Goal: Transaction & Acquisition: Purchase product/service

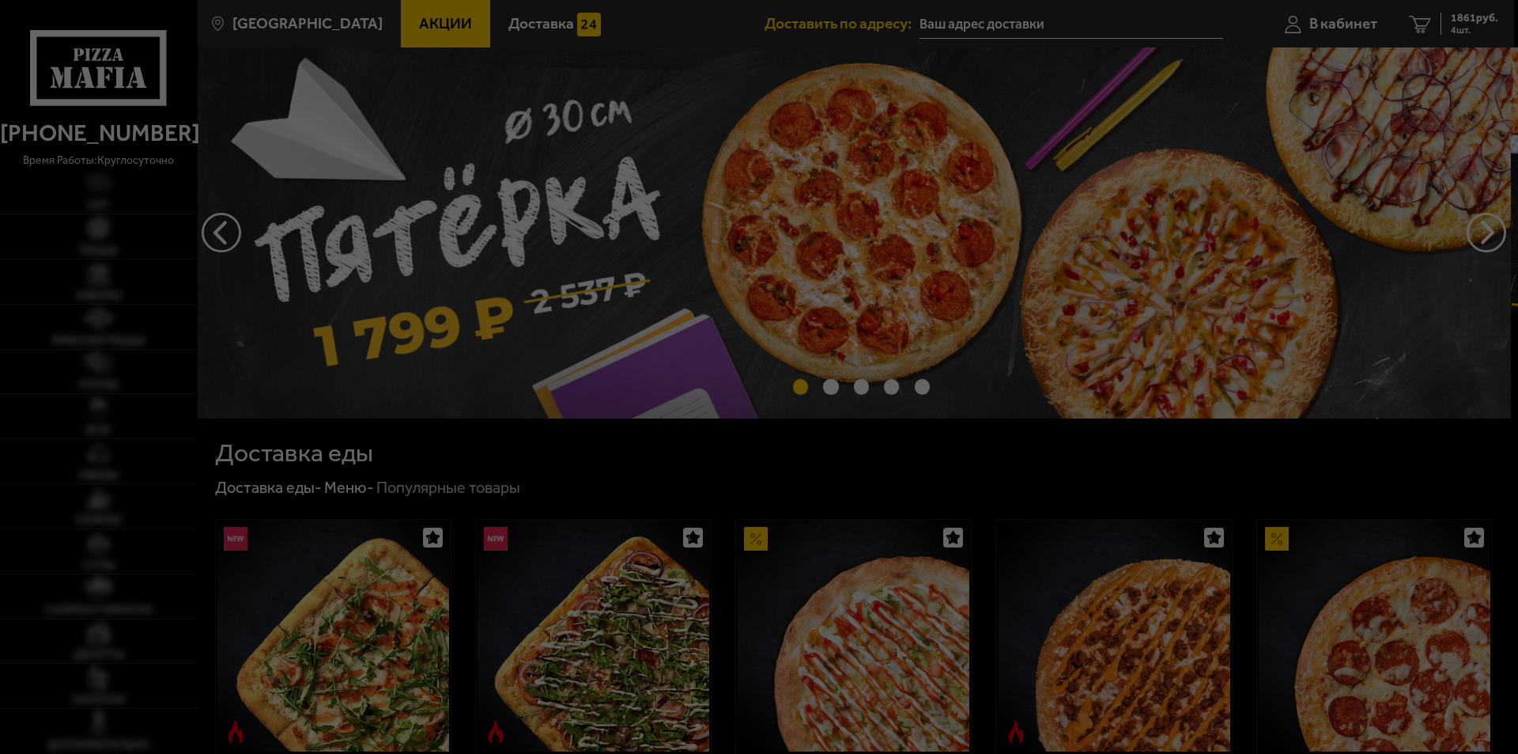
type input "[STREET_ADDRESS]"
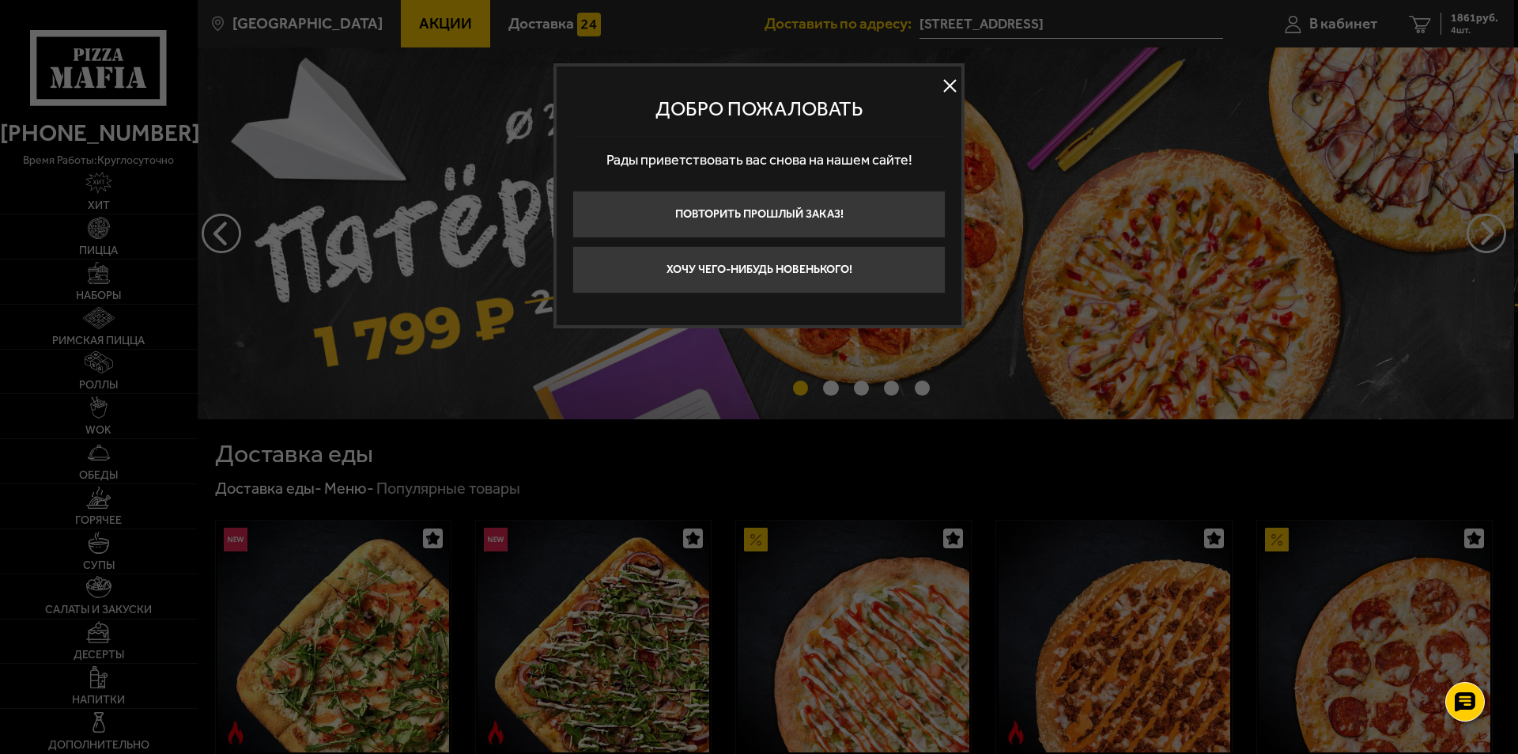
click at [953, 84] on button at bounding box center [950, 86] width 24 height 24
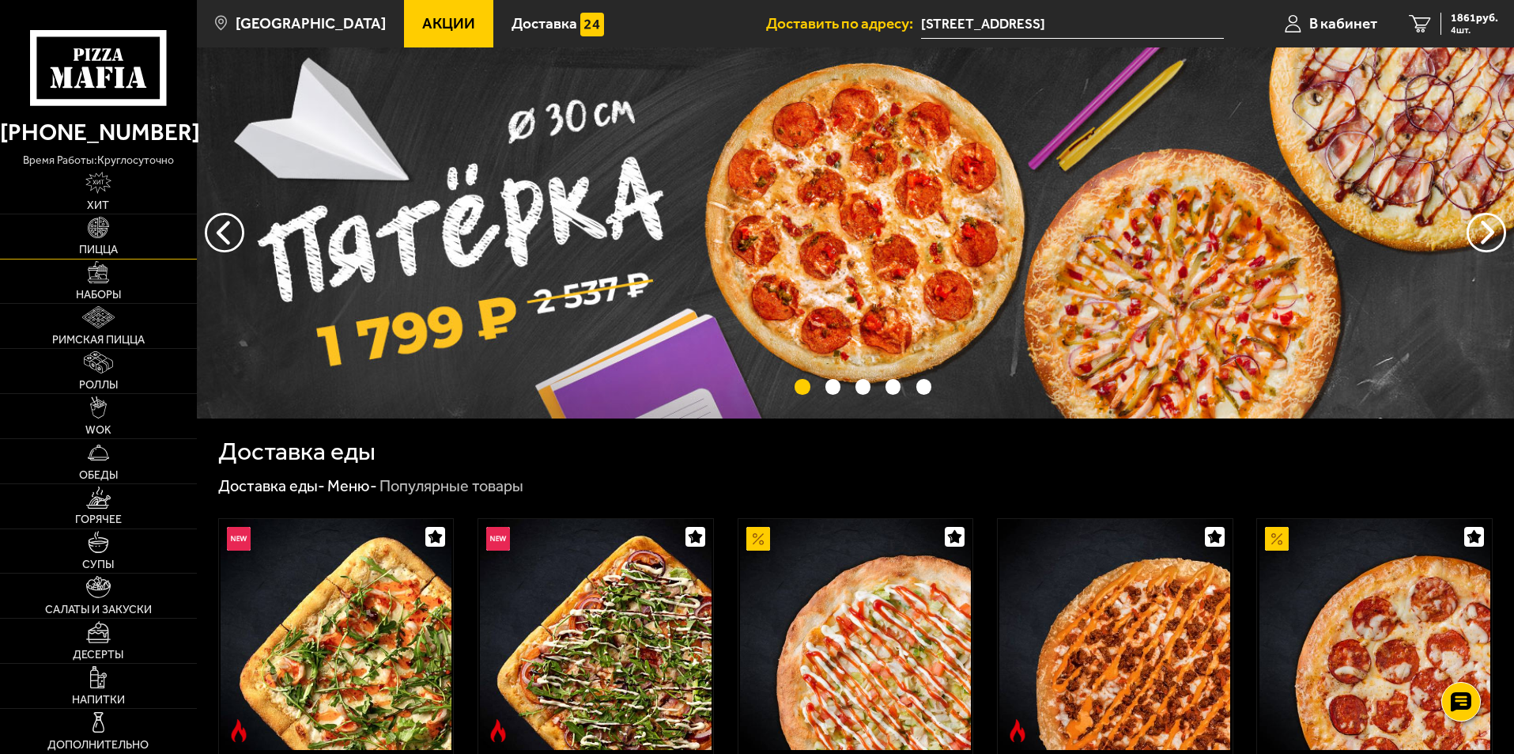
click at [95, 231] on img at bounding box center [99, 228] width 22 height 22
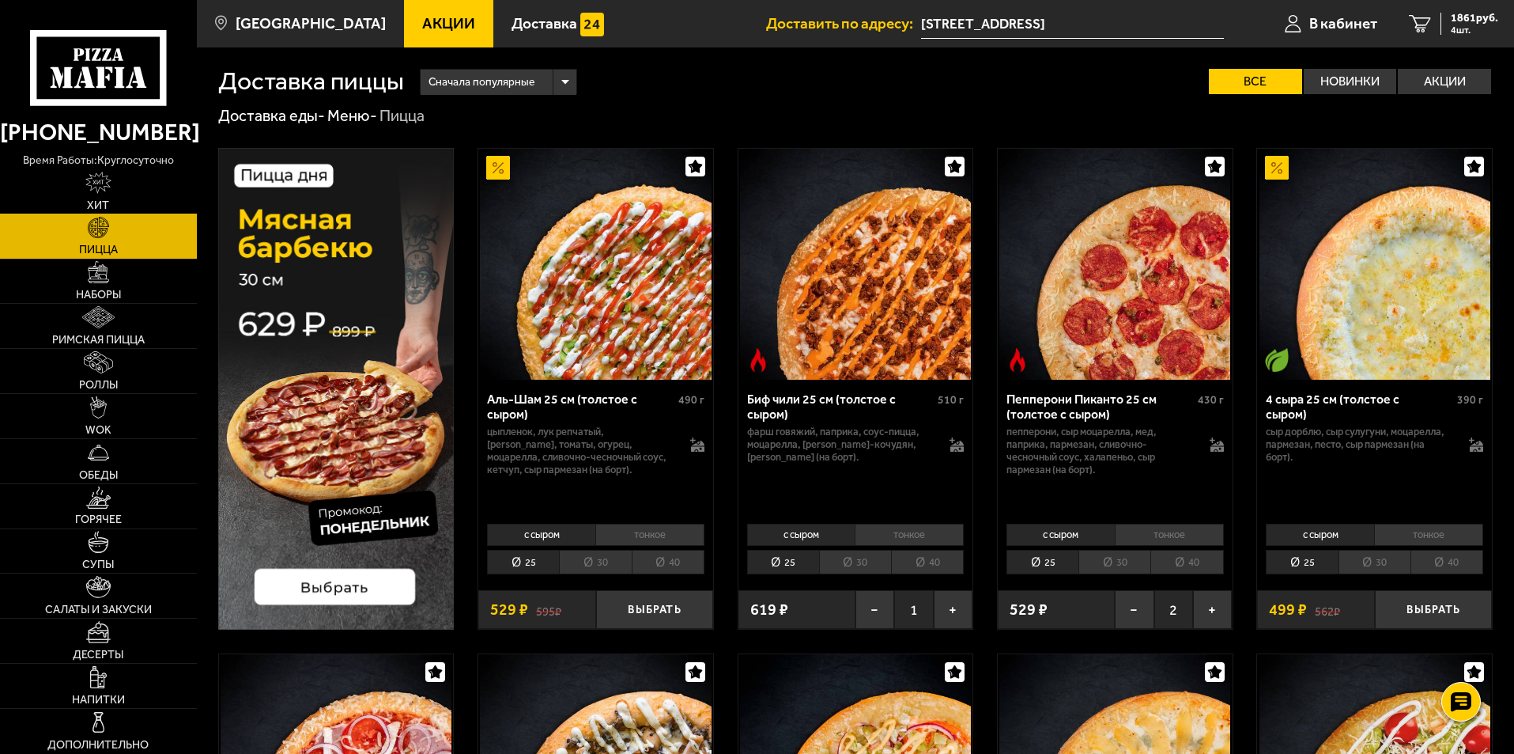
click at [81, 195] on link "Хит" at bounding box center [98, 191] width 197 height 44
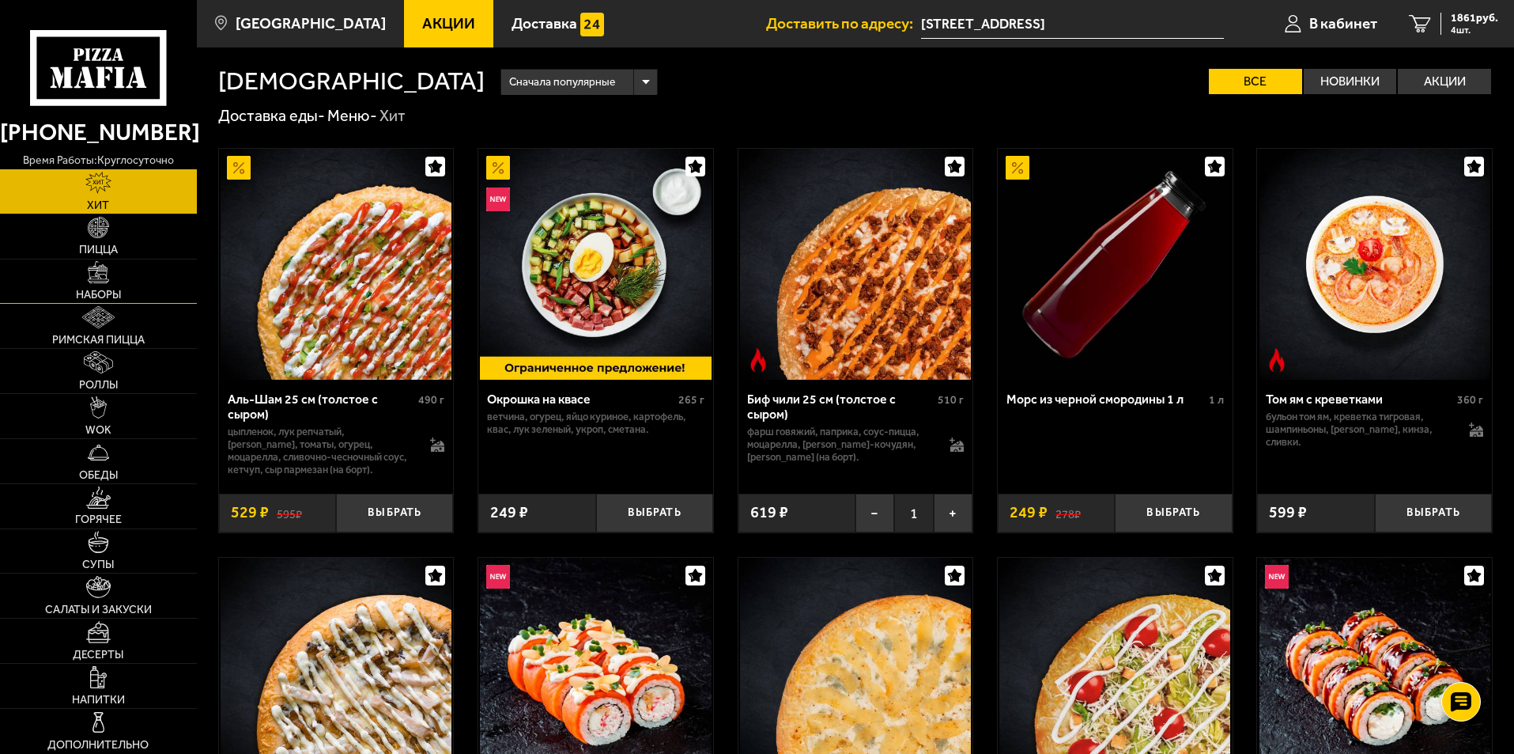
click at [96, 259] on link "Наборы" at bounding box center [98, 281] width 197 height 44
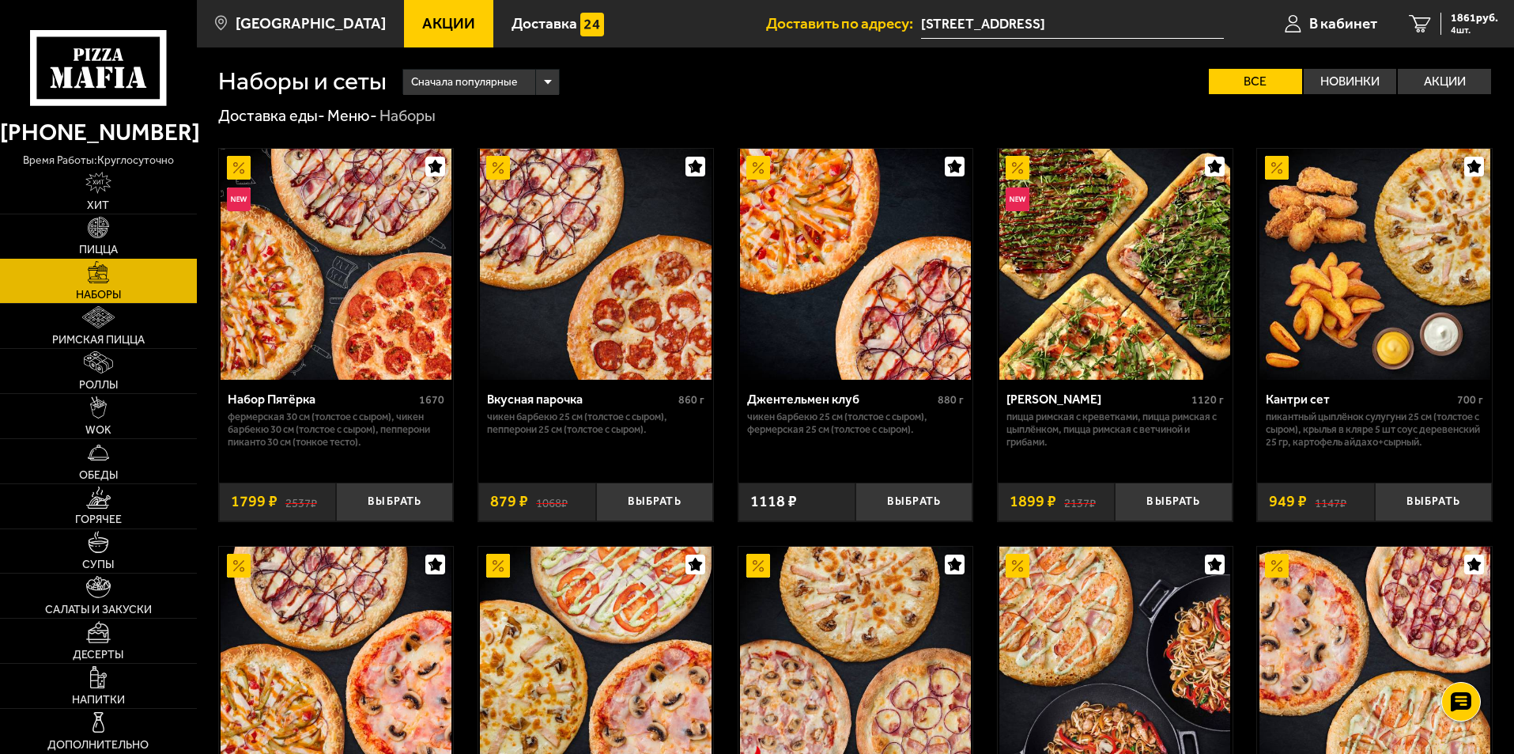
click at [102, 235] on img at bounding box center [99, 228] width 22 height 22
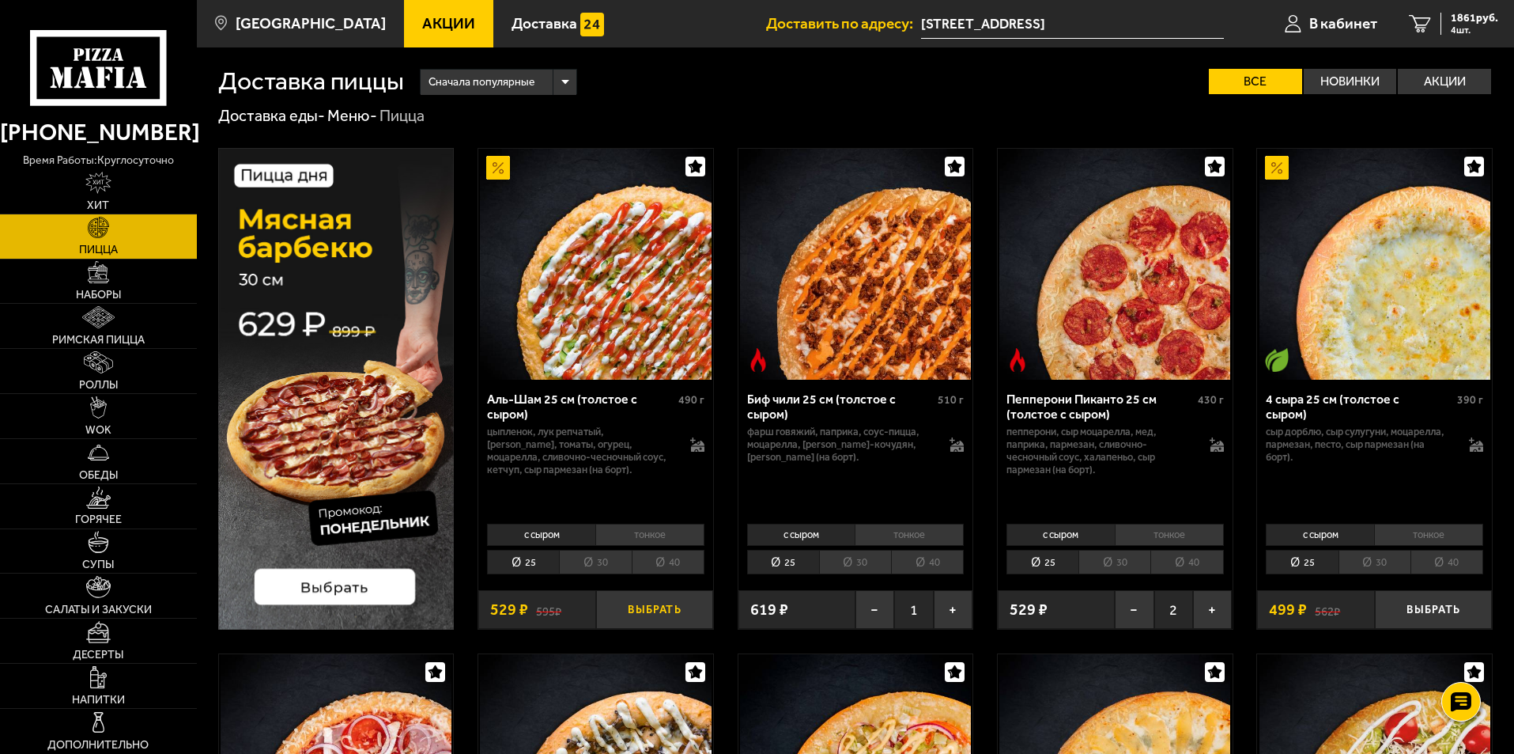
click at [646, 614] on button "Выбрать" at bounding box center [654, 609] width 117 height 39
click at [1134, 617] on button "−" at bounding box center [1134, 609] width 39 height 39
click at [1424, 615] on button "Выбрать" at bounding box center [1433, 609] width 117 height 39
click at [1449, 17] on div "2530 руб. 5 шт." at bounding box center [1470, 24] width 58 height 22
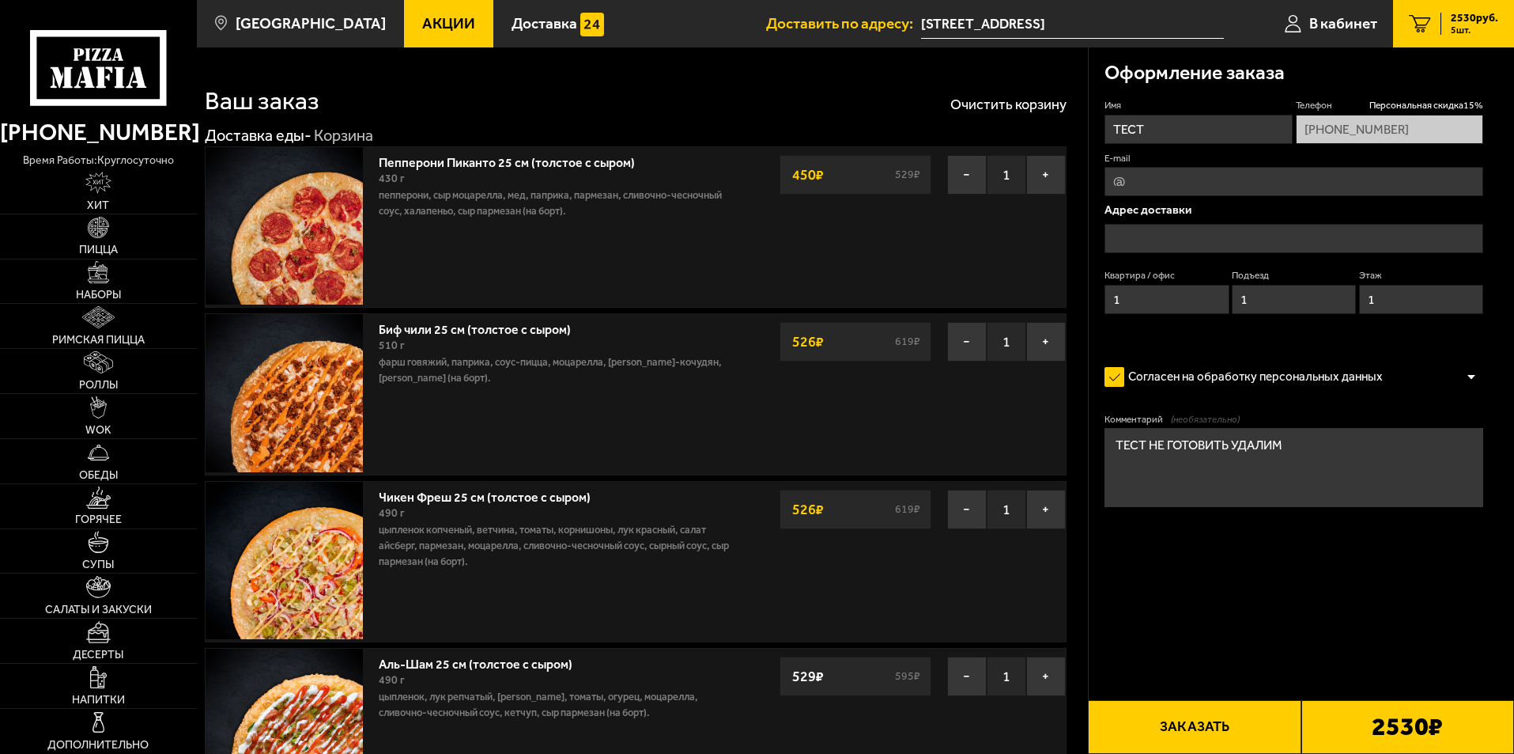
type input "[STREET_ADDRESS]"
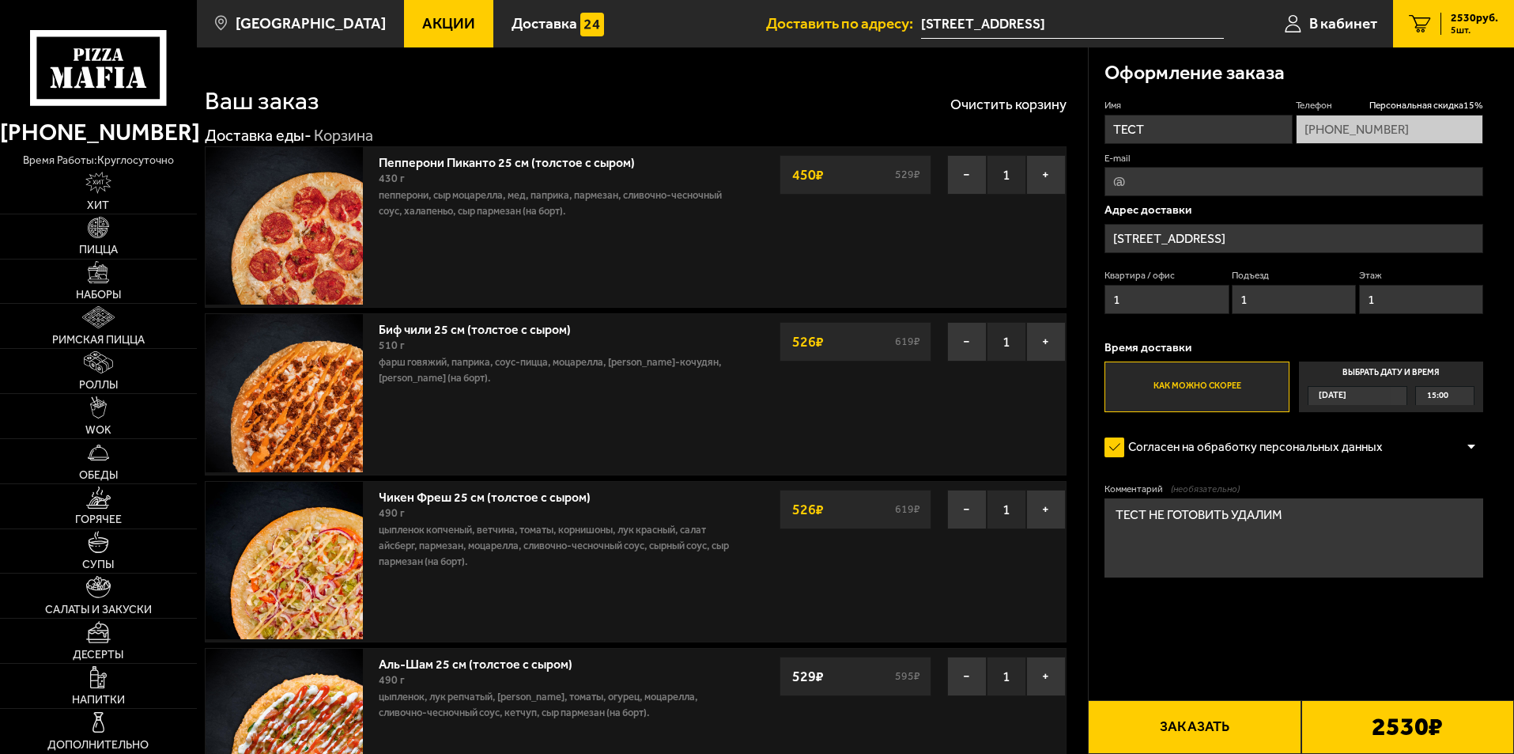
click at [404, 32] on link "Акции" at bounding box center [448, 23] width 89 height 47
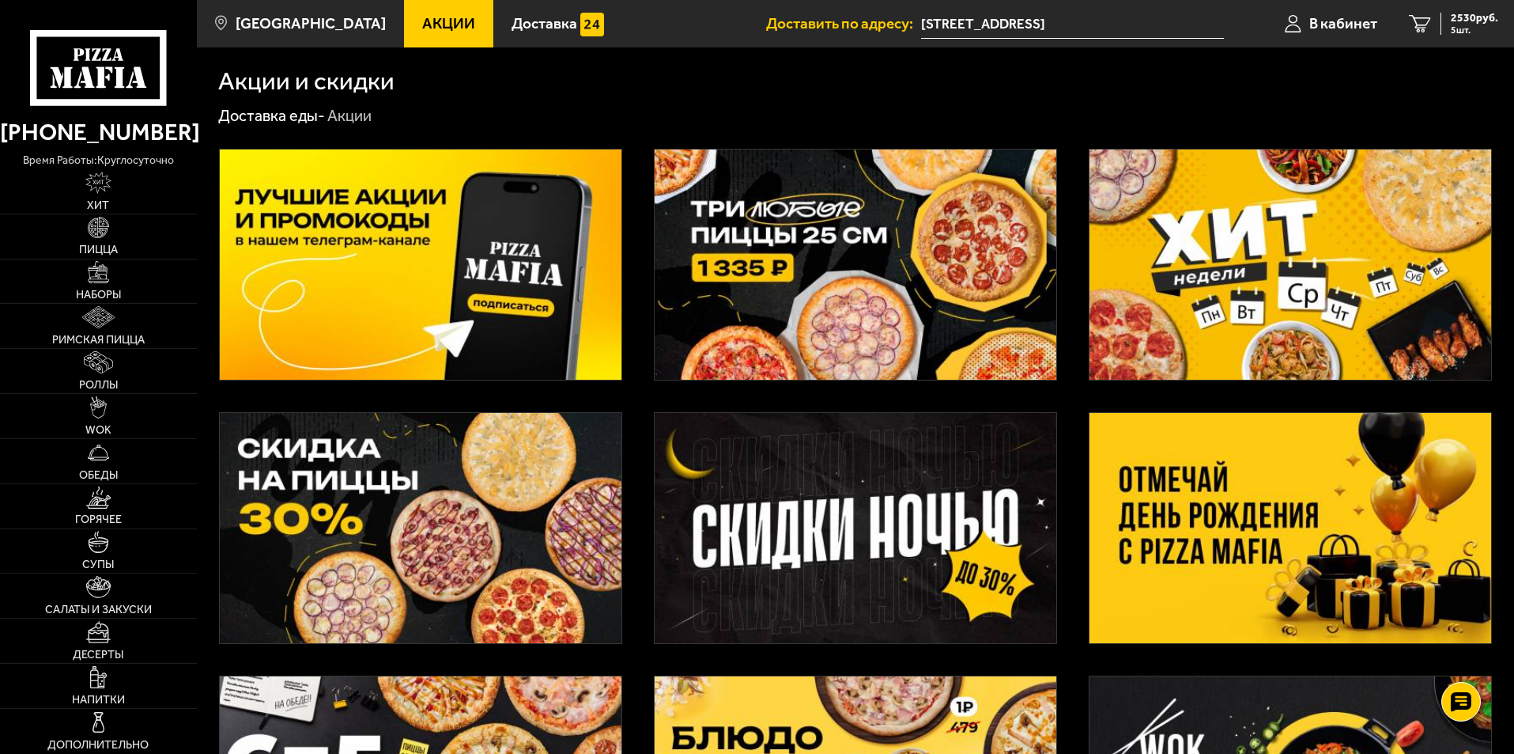
click at [745, 253] on img at bounding box center [856, 264] width 402 height 230
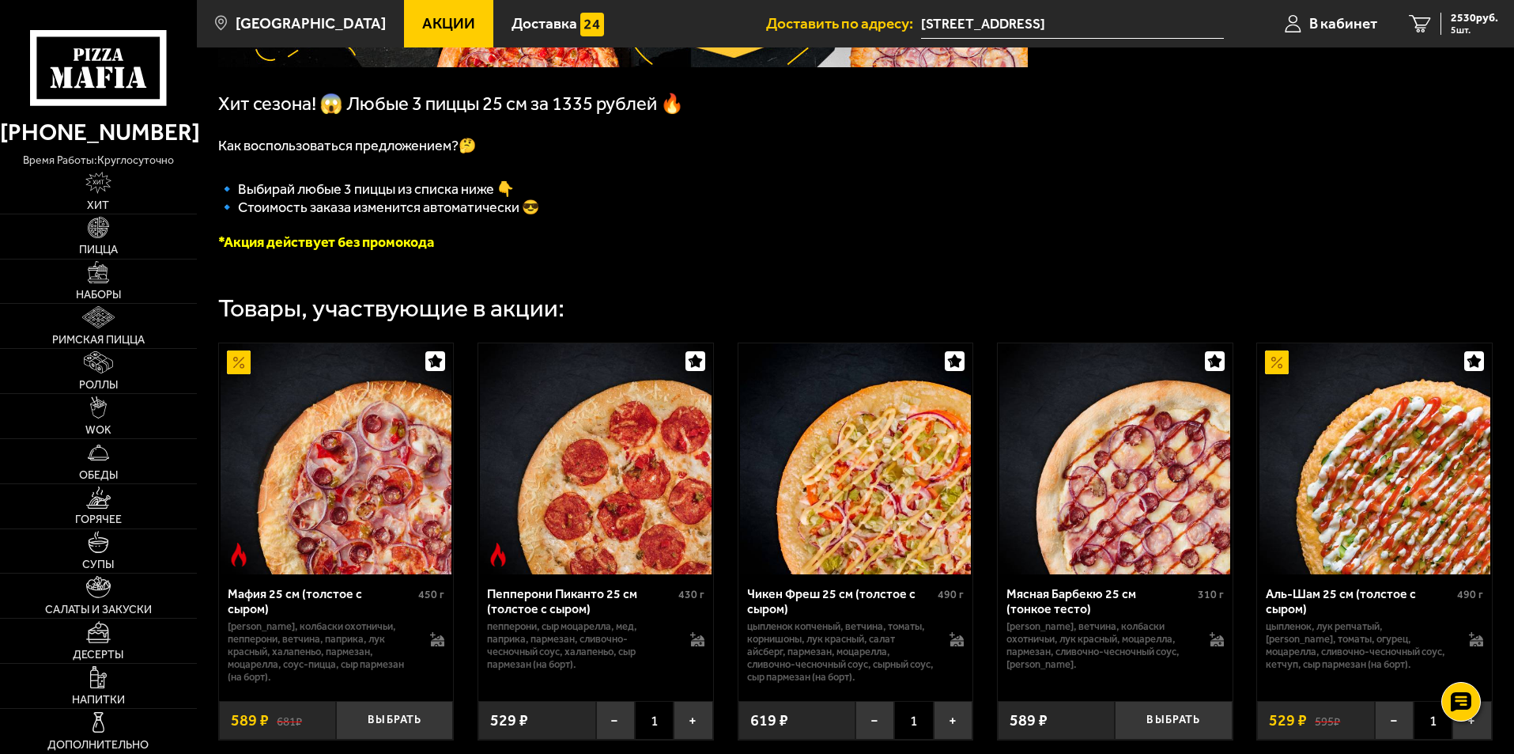
scroll to position [475, 0]
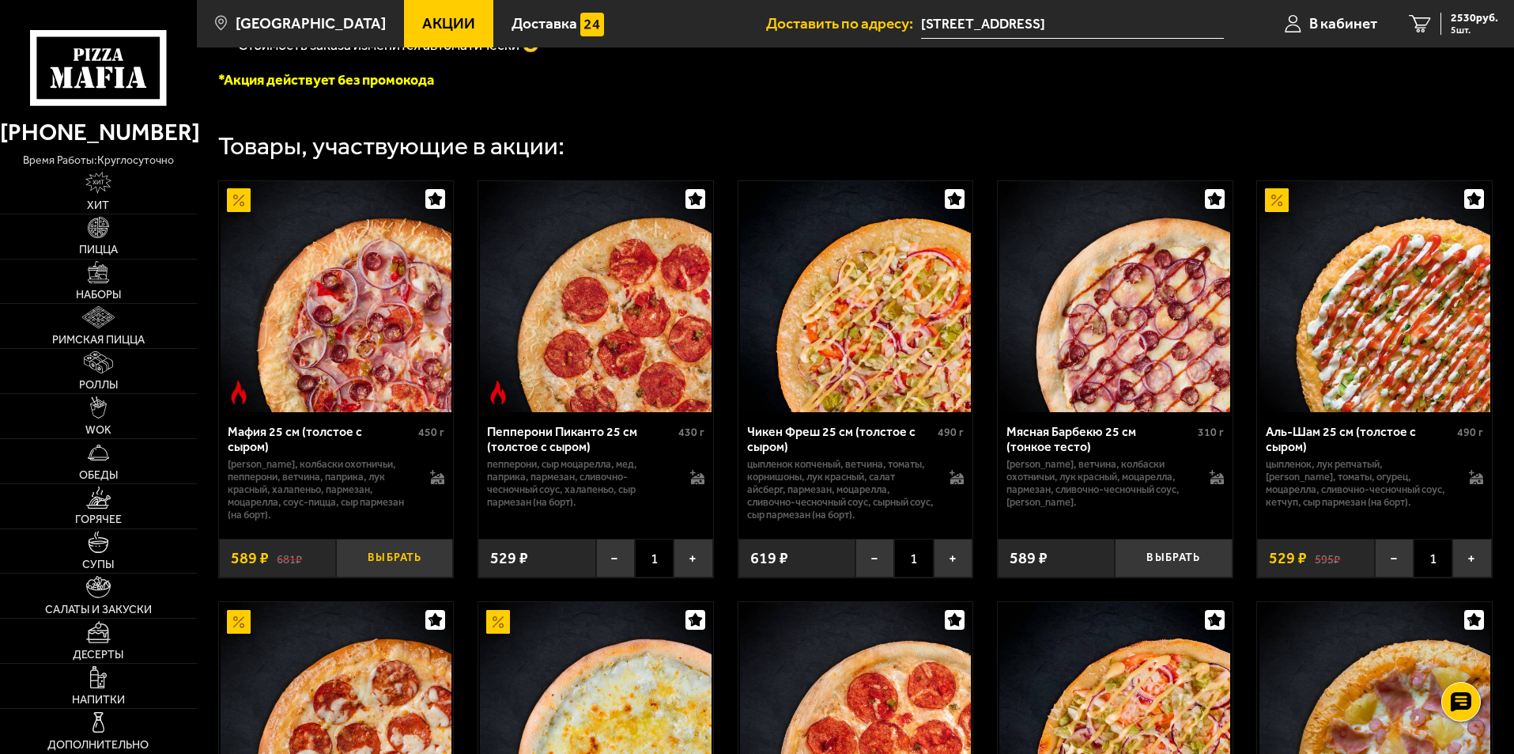
click at [405, 565] on button "Выбрать" at bounding box center [394, 558] width 117 height 39
click at [959, 569] on button "+" at bounding box center [953, 558] width 39 height 39
click at [701, 575] on button "+" at bounding box center [693, 558] width 39 height 39
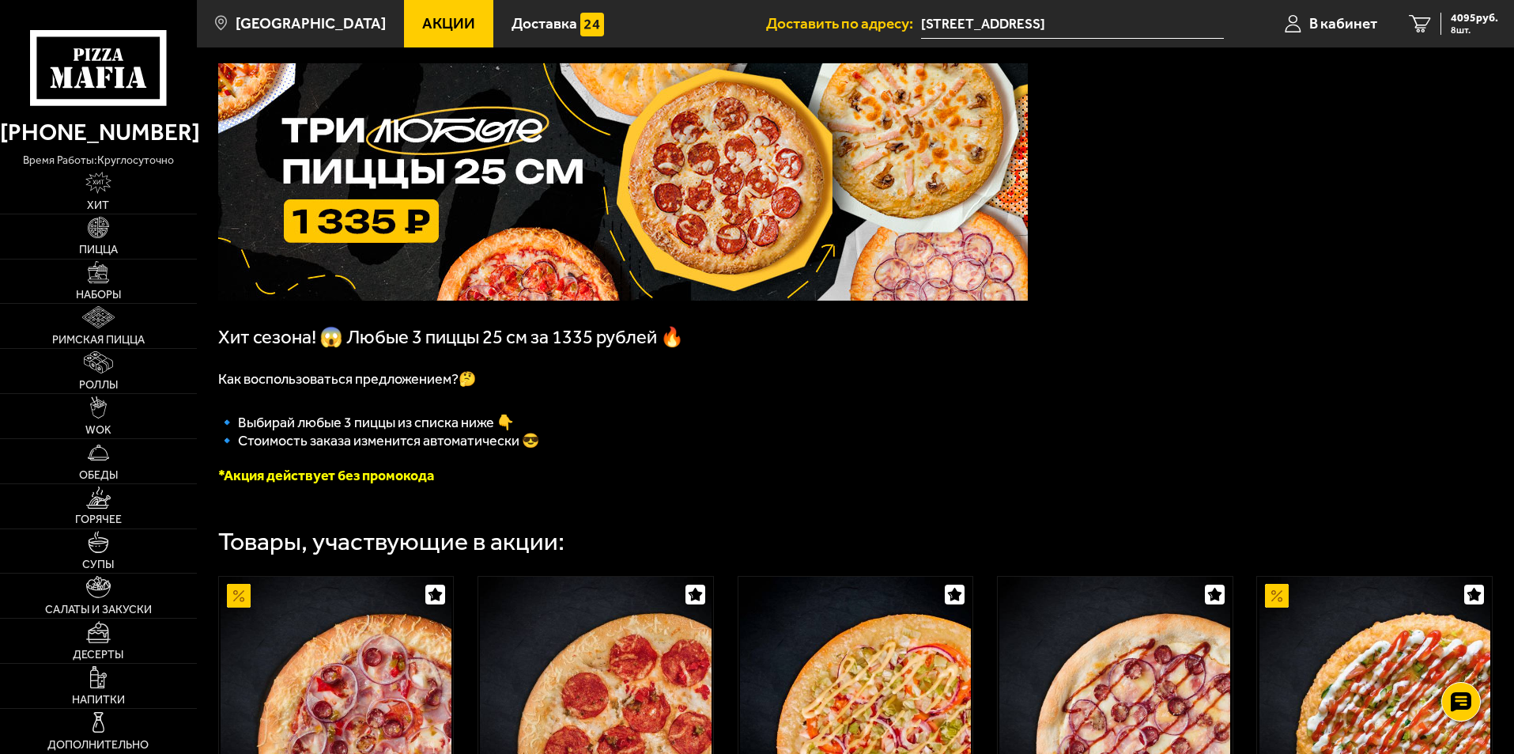
click at [308, 479] on font "*Акция действует без промокода" at bounding box center [326, 475] width 216 height 17
click at [1455, 21] on span "4095 руб." at bounding box center [1474, 18] width 47 height 11
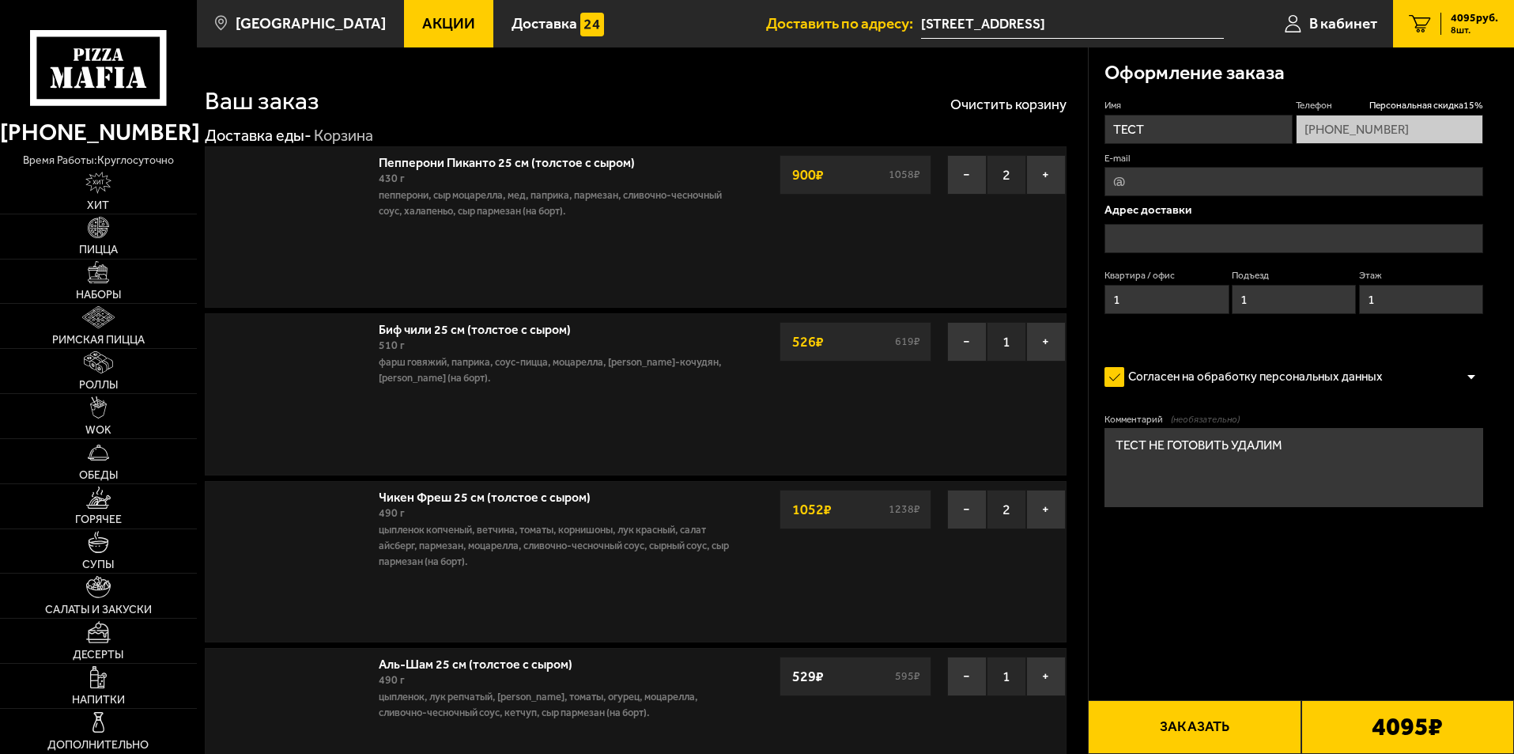
type input "[STREET_ADDRESS]"
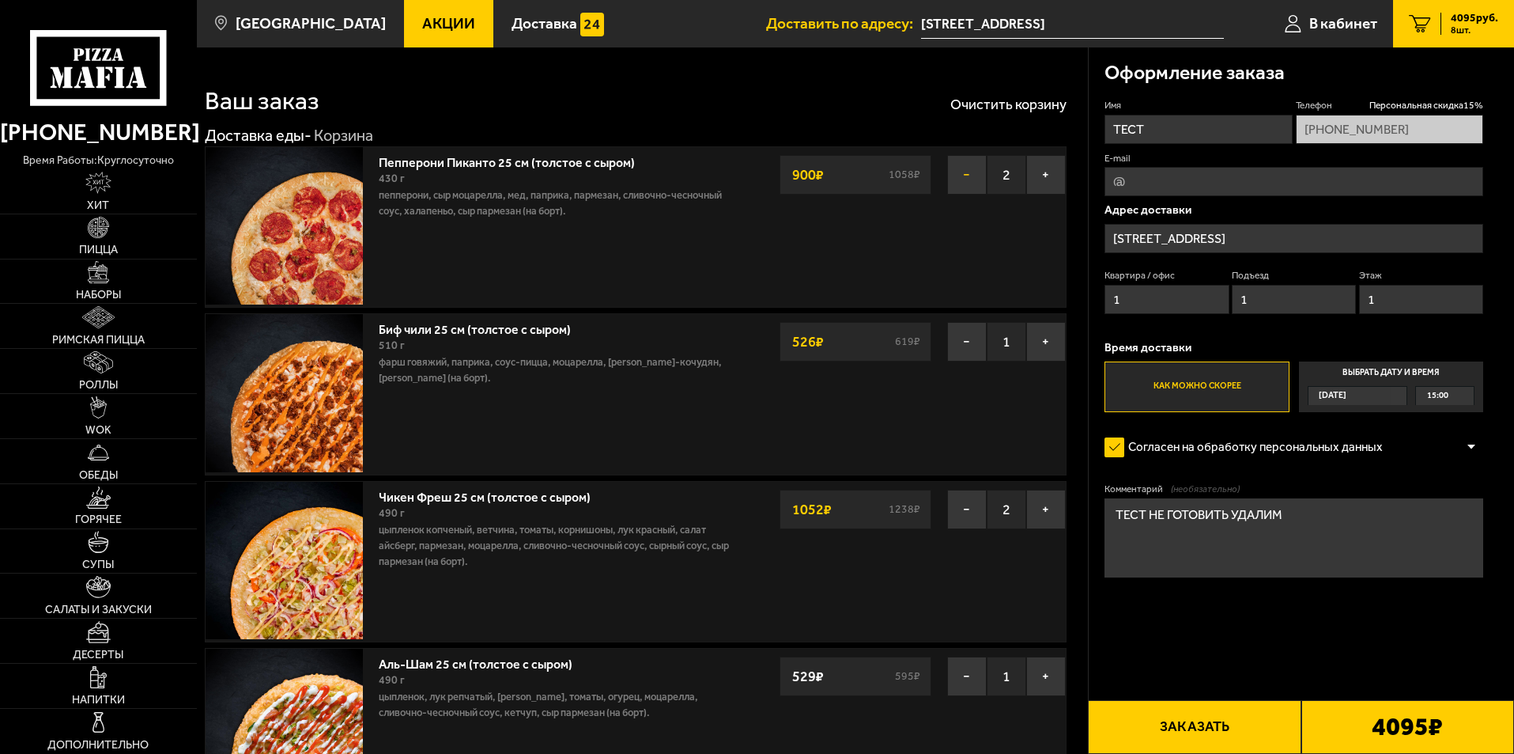
click at [966, 180] on button "−" at bounding box center [967, 175] width 40 height 40
click at [962, 336] on button "−" at bounding box center [967, 342] width 40 height 40
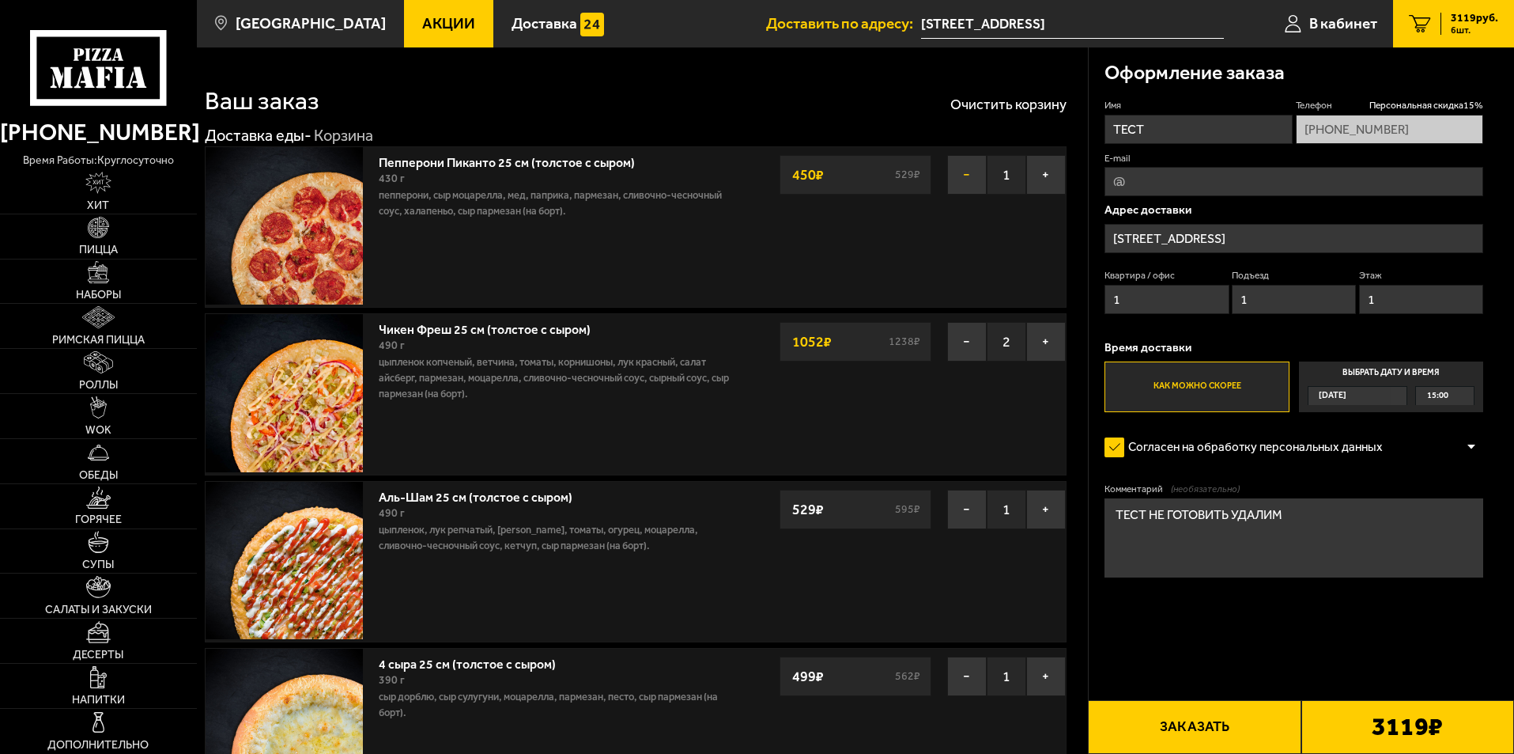
click at [960, 176] on button "−" at bounding box center [967, 175] width 40 height 40
click at [960, 322] on button "−" at bounding box center [967, 342] width 40 height 40
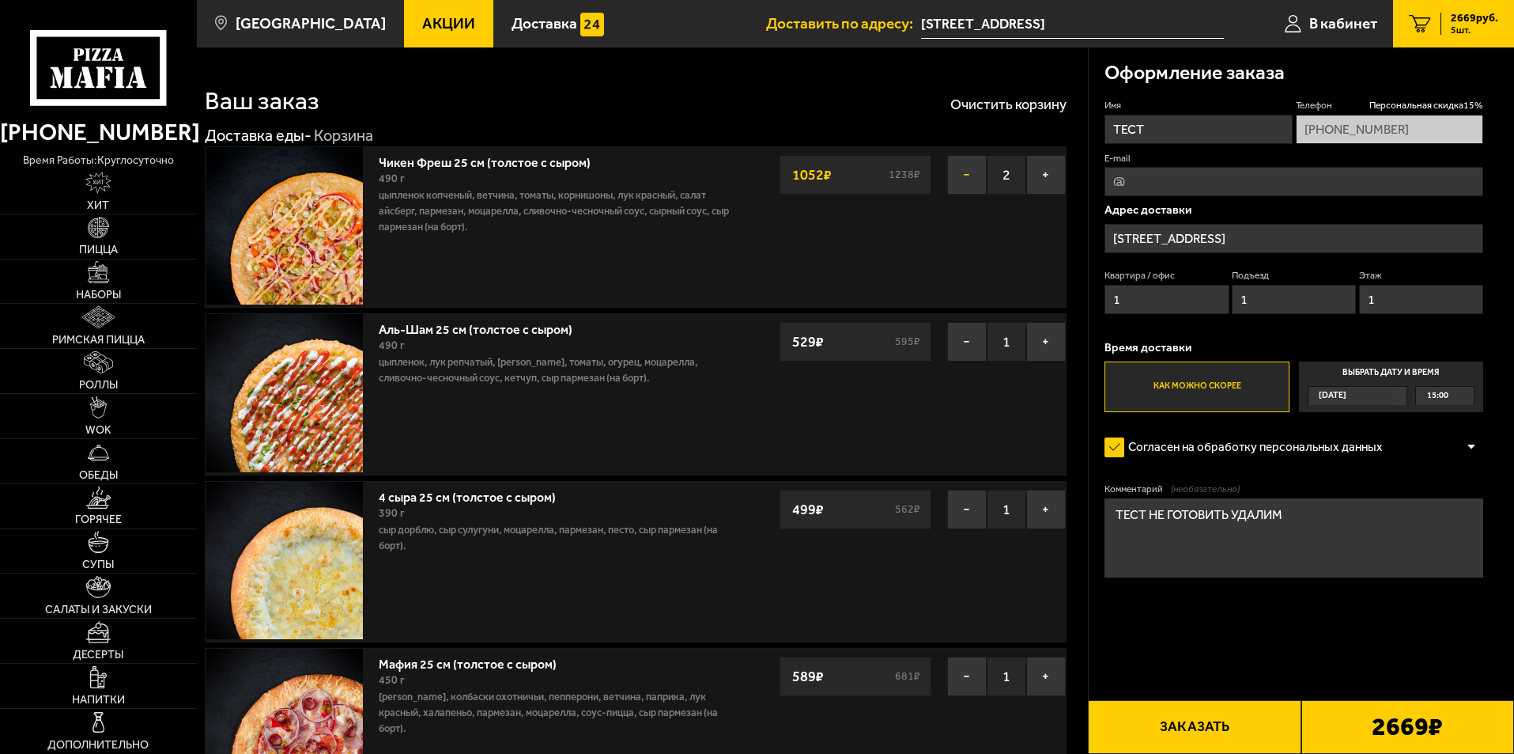
click at [960, 176] on button "−" at bounding box center [967, 175] width 40 height 40
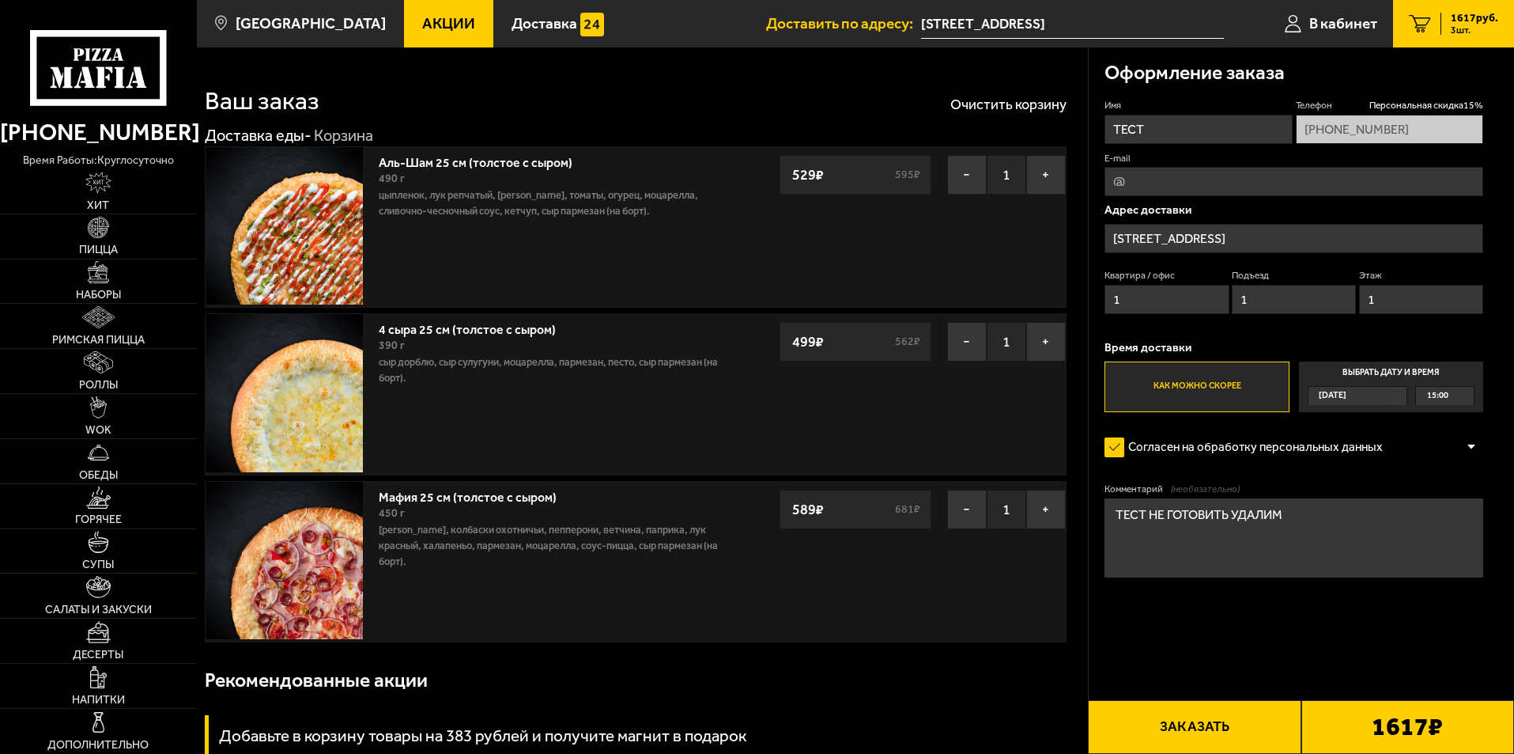
click at [960, 176] on button "−" at bounding box center [967, 175] width 40 height 40
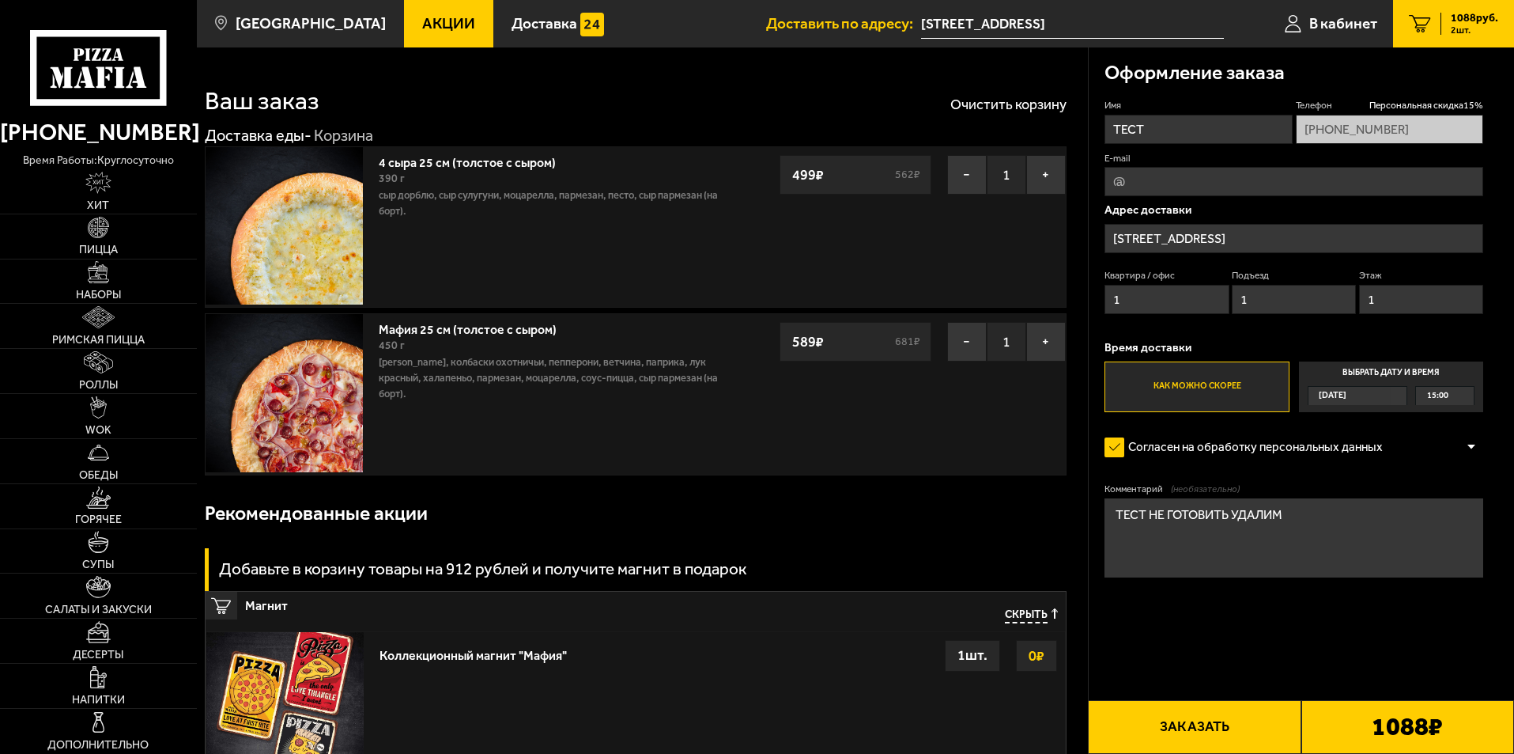
click at [960, 176] on button "−" at bounding box center [967, 175] width 40 height 40
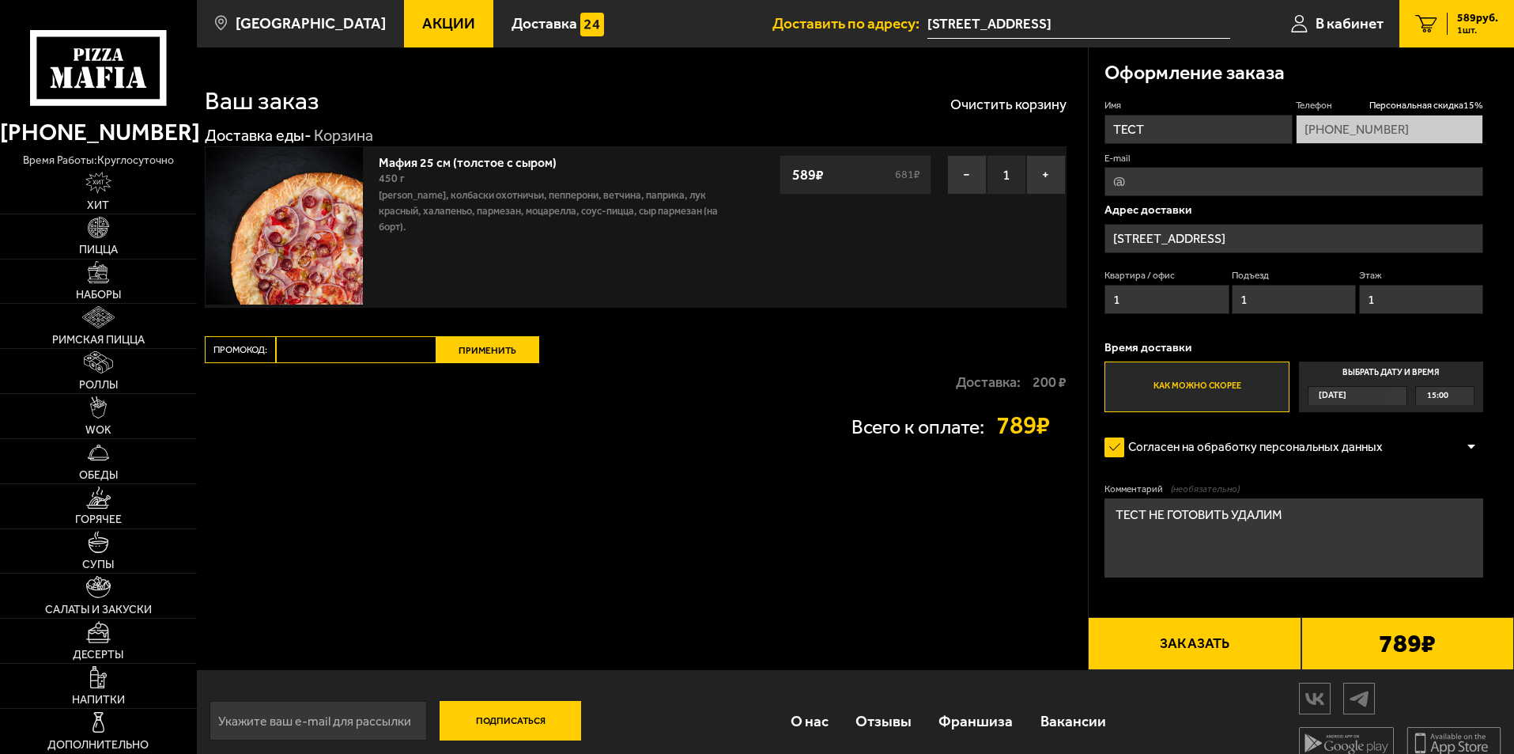
click at [960, 176] on button "−" at bounding box center [967, 175] width 40 height 40
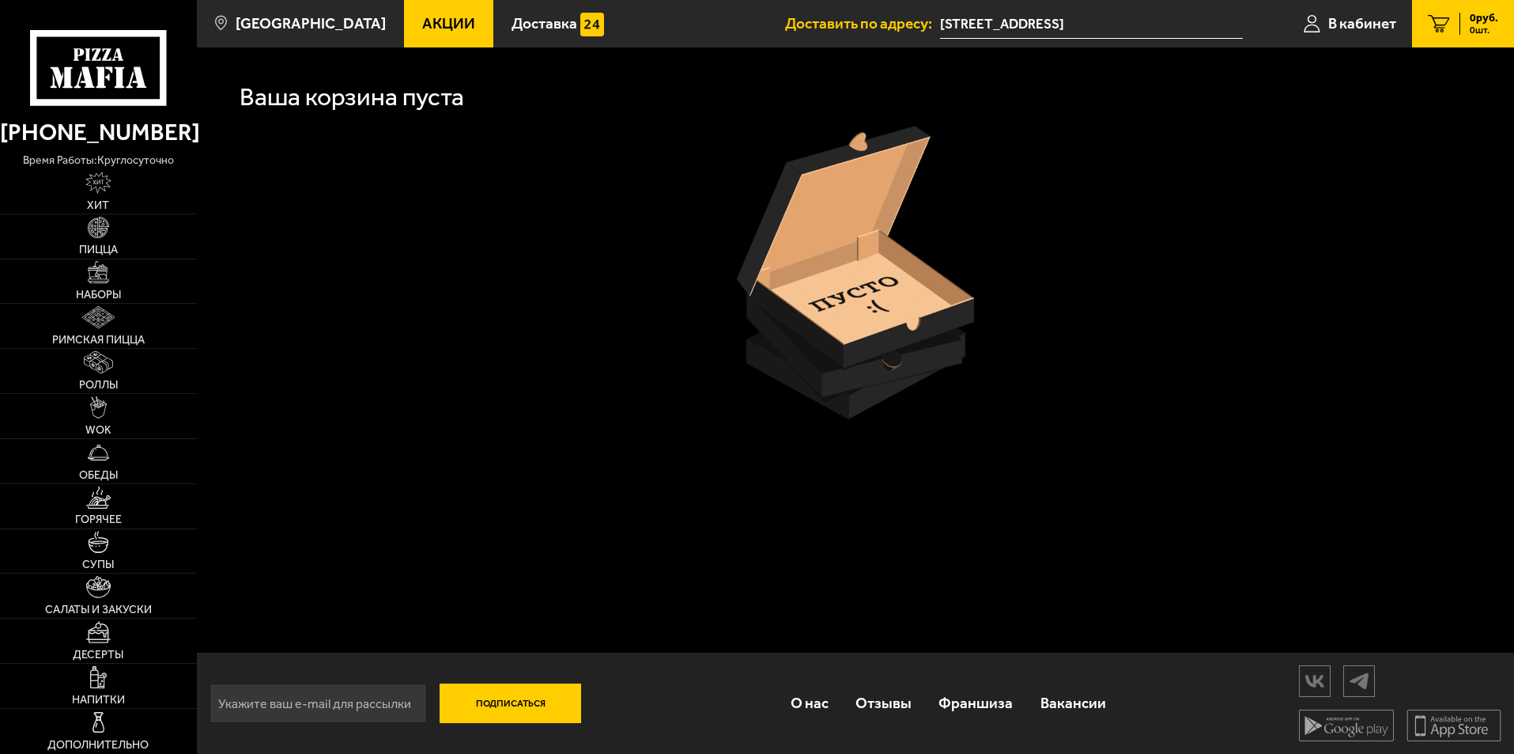
click at [422, 24] on span "Акции" at bounding box center [448, 23] width 53 height 15
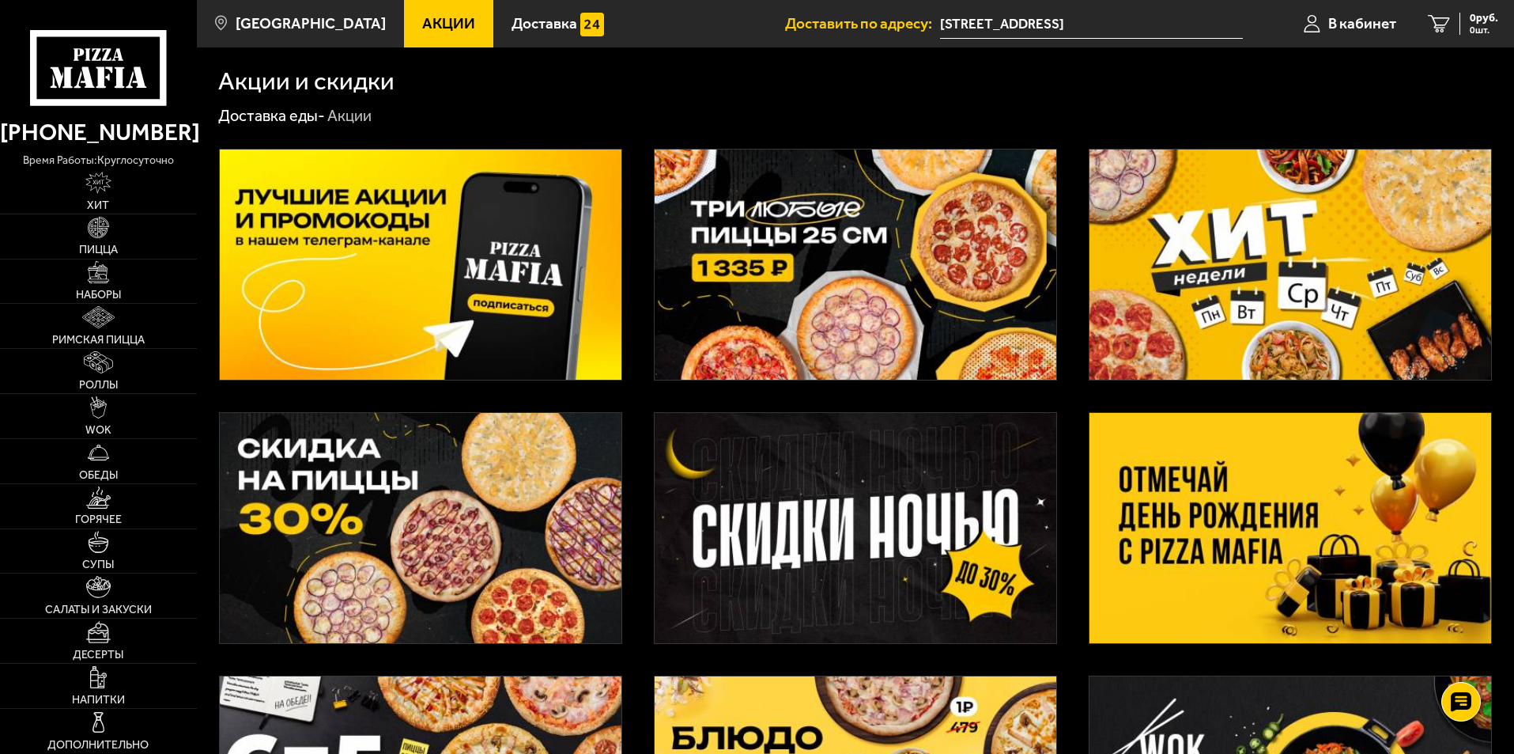
click at [781, 260] on img at bounding box center [856, 264] width 402 height 230
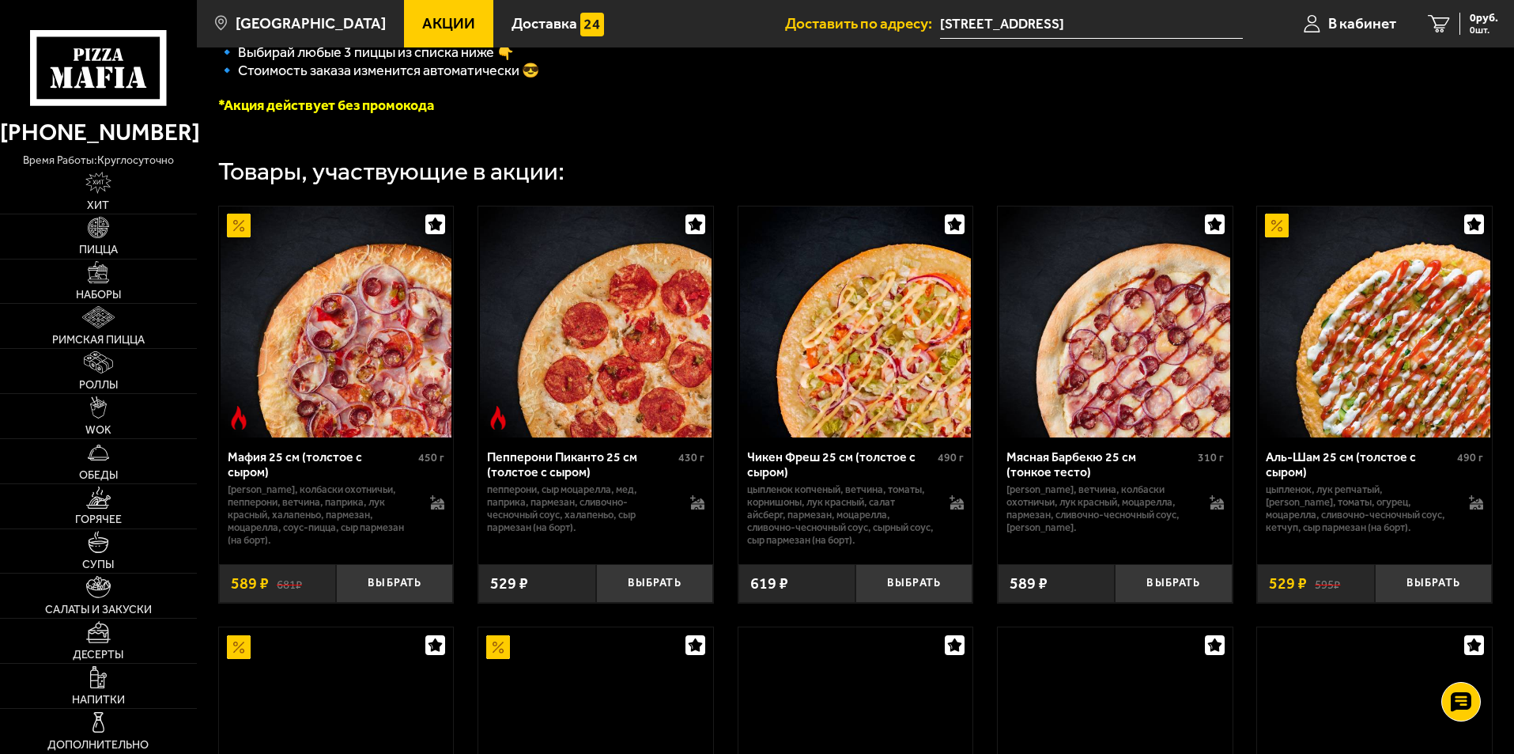
scroll to position [554, 0]
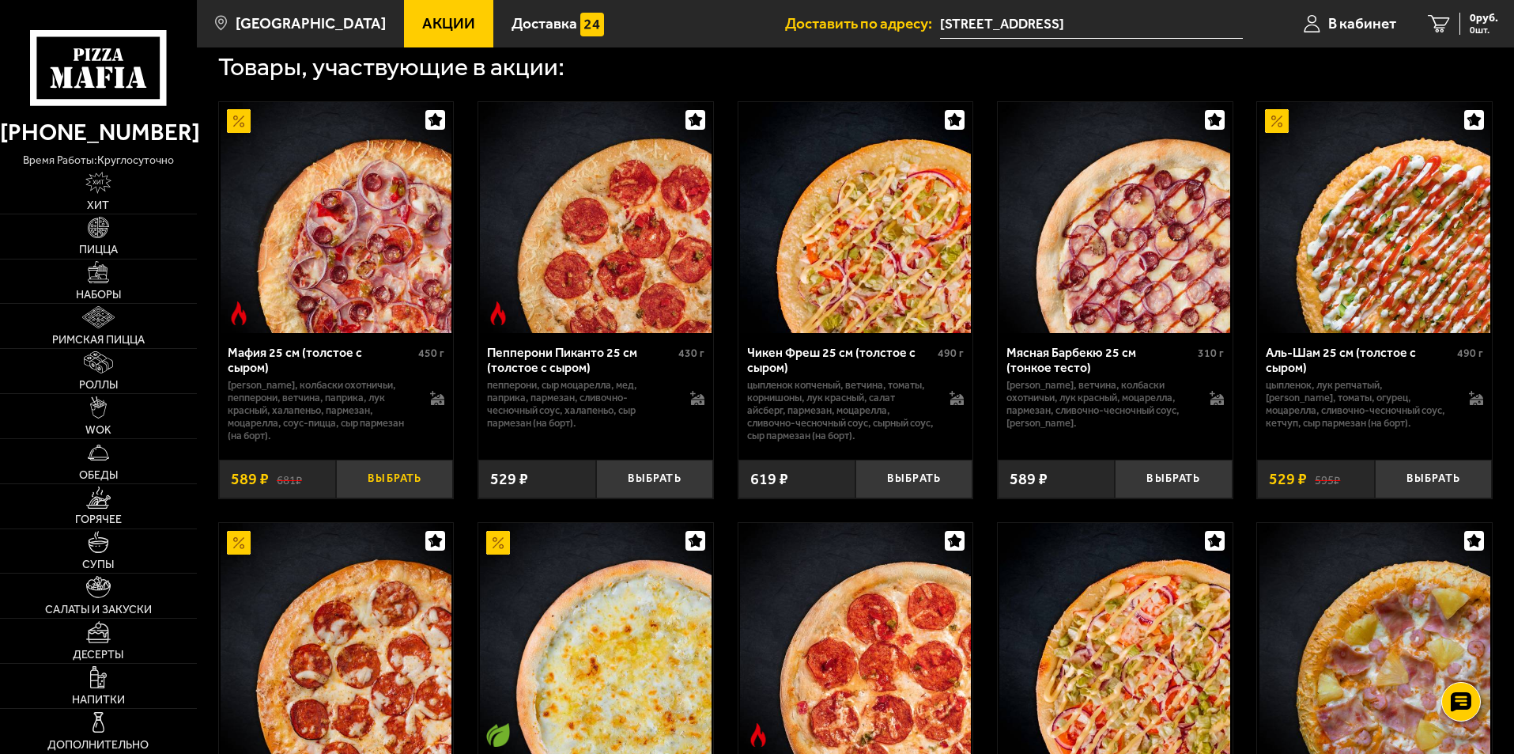
click at [393, 491] on button "Выбрать" at bounding box center [394, 478] width 117 height 39
click at [638, 482] on button "Выбрать" at bounding box center [654, 478] width 117 height 39
click at [930, 484] on button "Выбрать" at bounding box center [914, 478] width 117 height 39
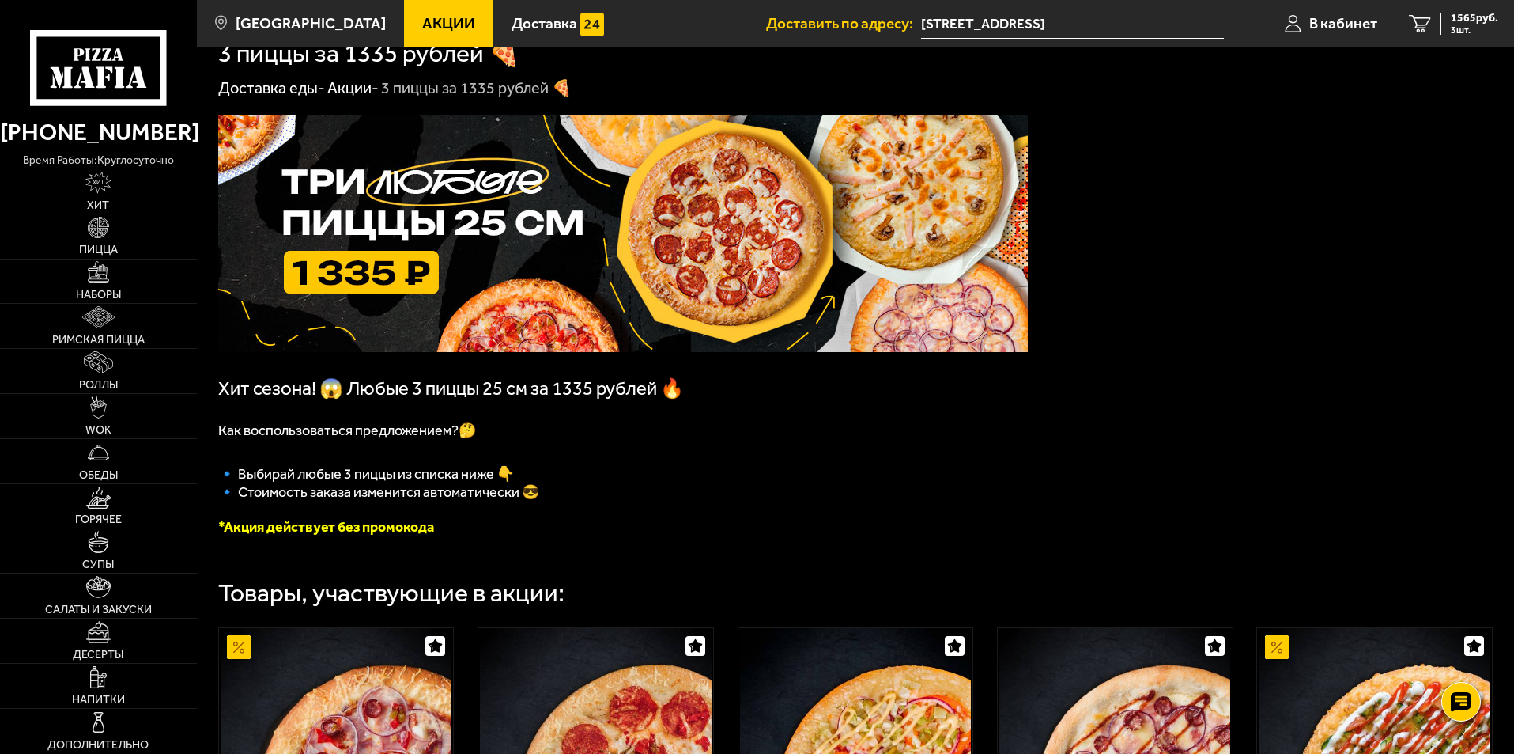
scroll to position [0, 0]
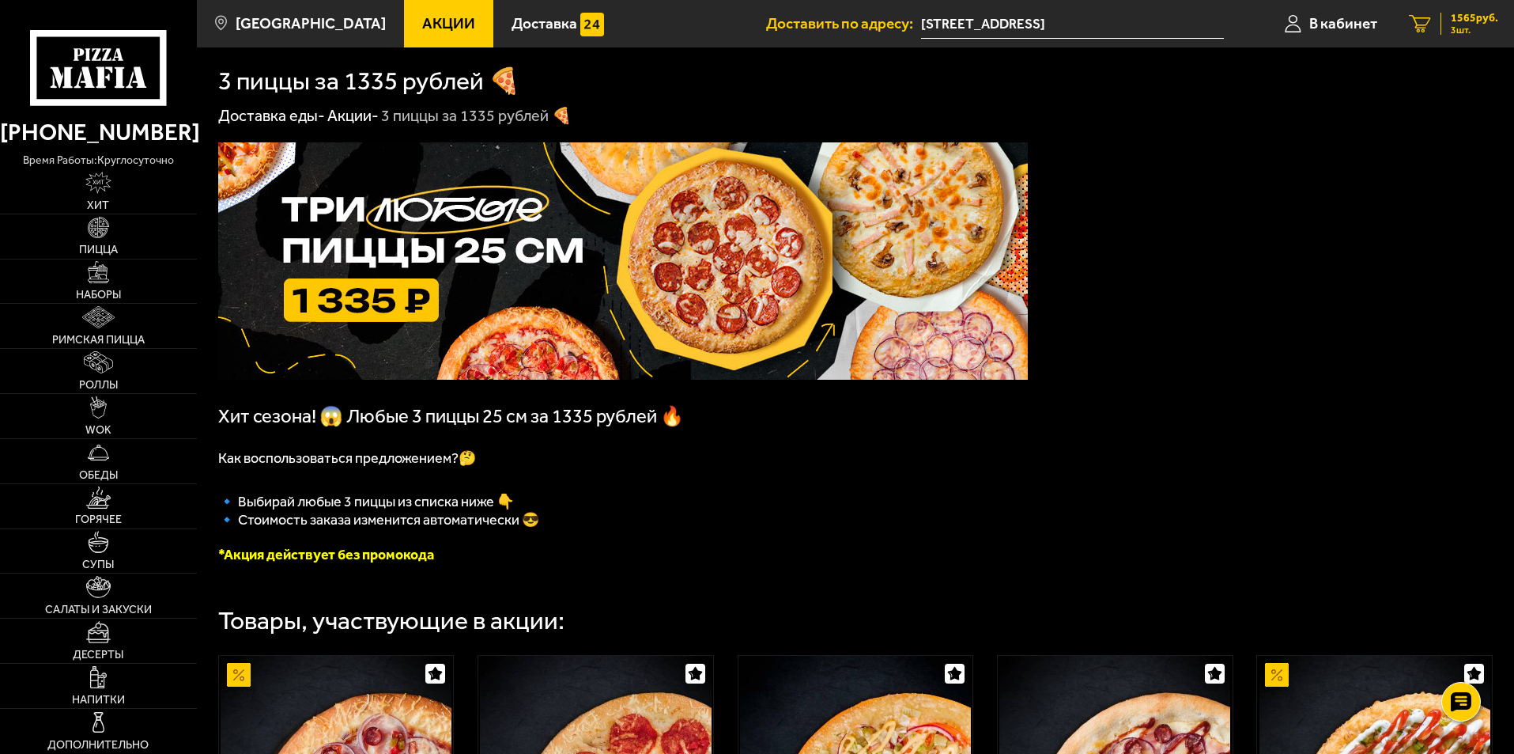
click at [1454, 32] on span "3 шт." at bounding box center [1474, 29] width 47 height 9
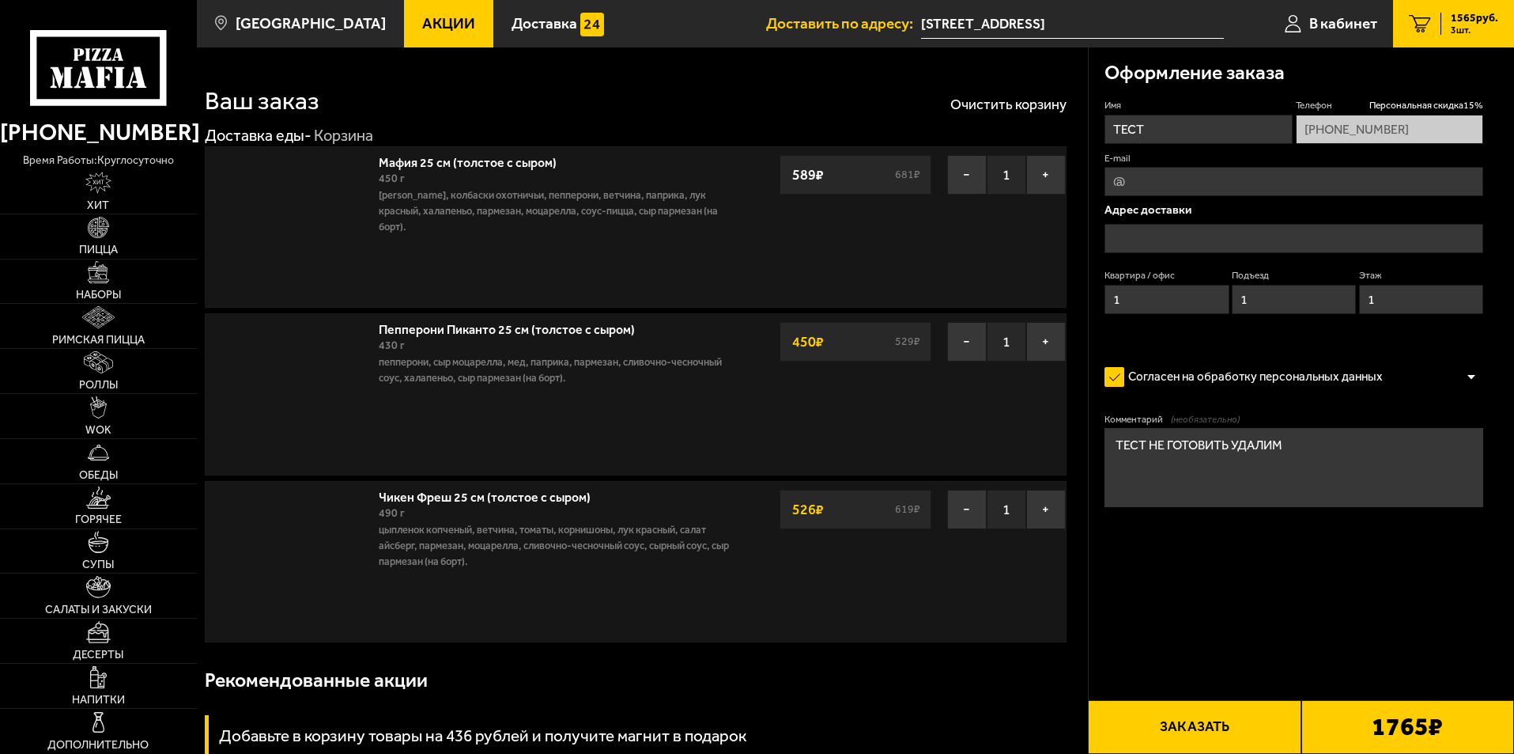
type input "[STREET_ADDRESS]"
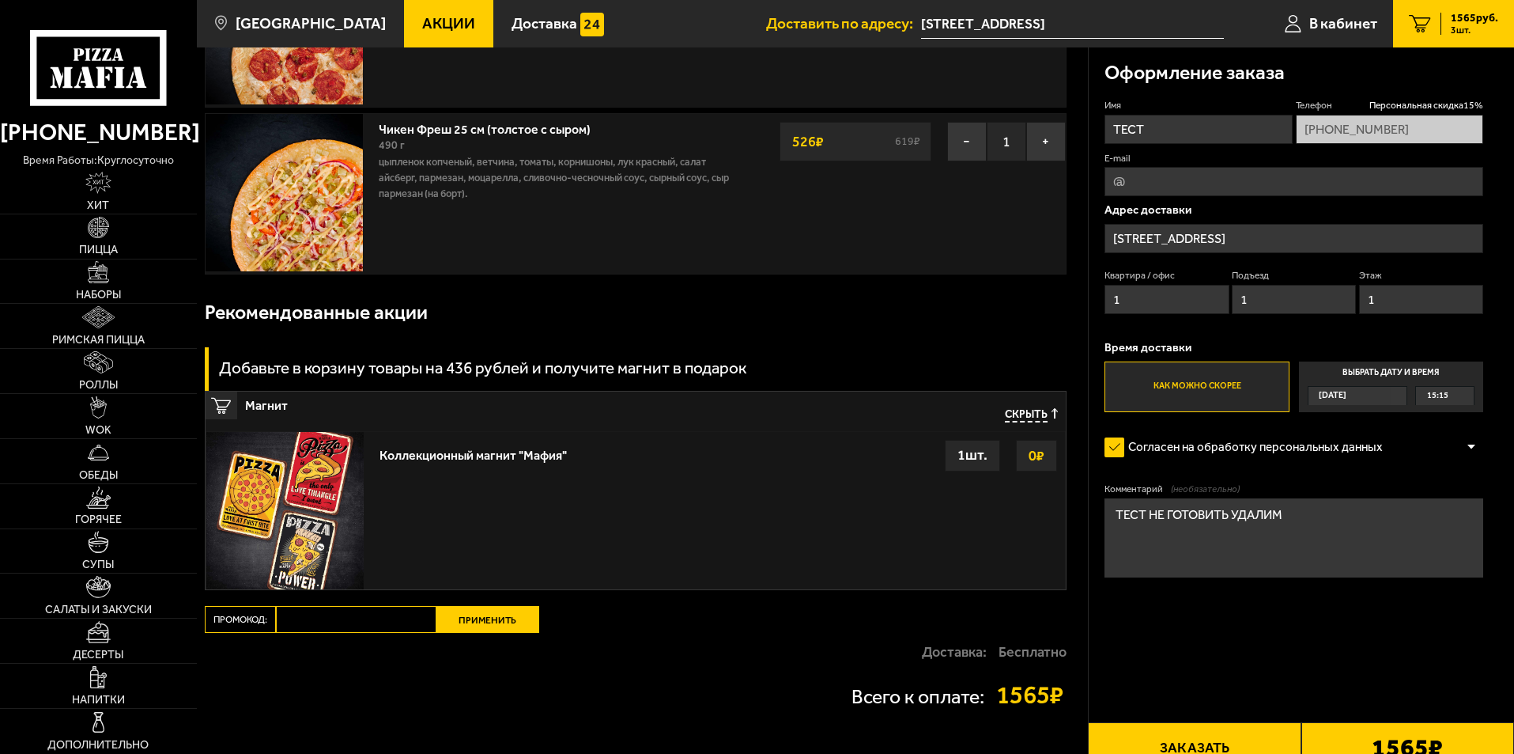
scroll to position [493, 0]
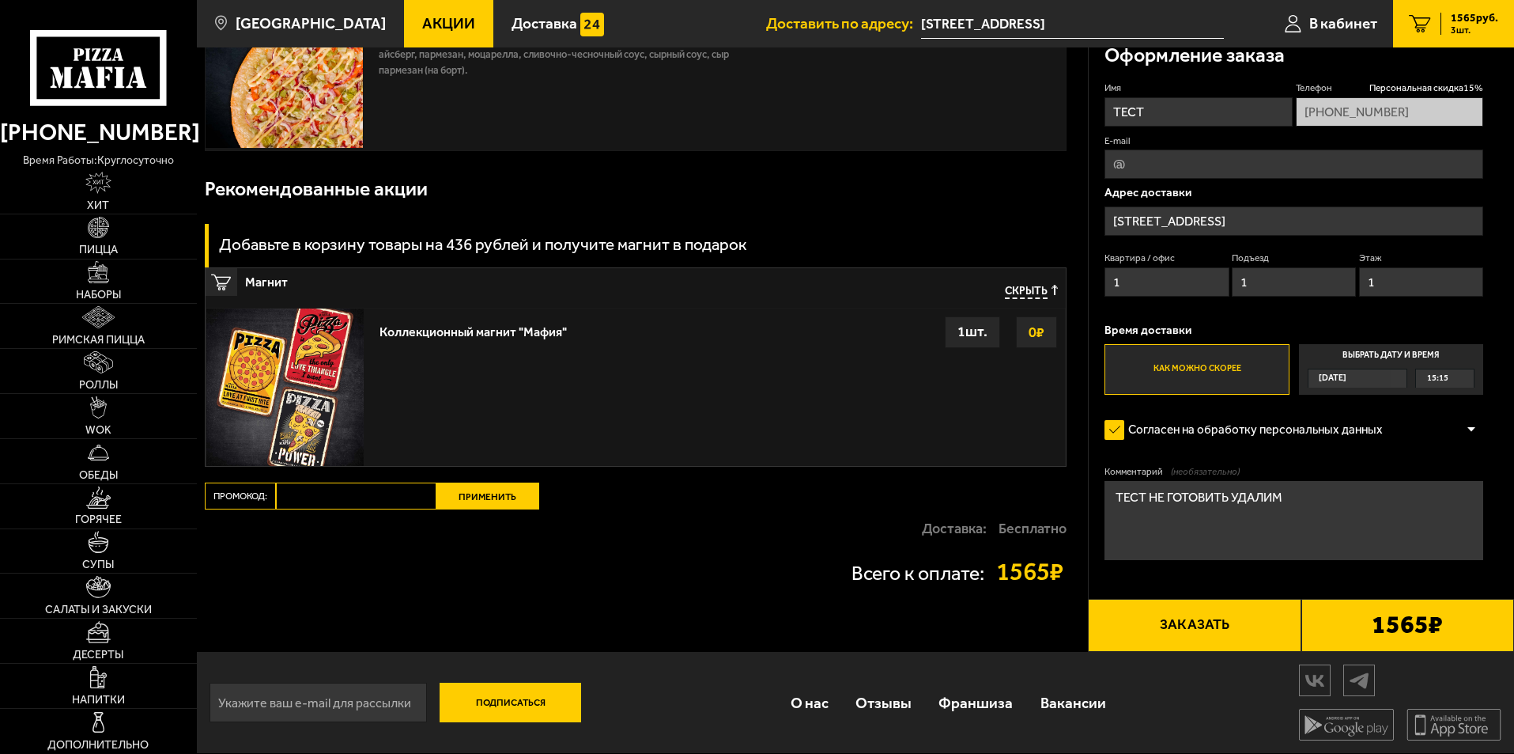
click at [664, 583] on div "Всего к оплате: 1565 ₽" at bounding box center [636, 571] width 862 height 25
click at [1151, 629] on button "Заказать" at bounding box center [1194, 626] width 213 height 54
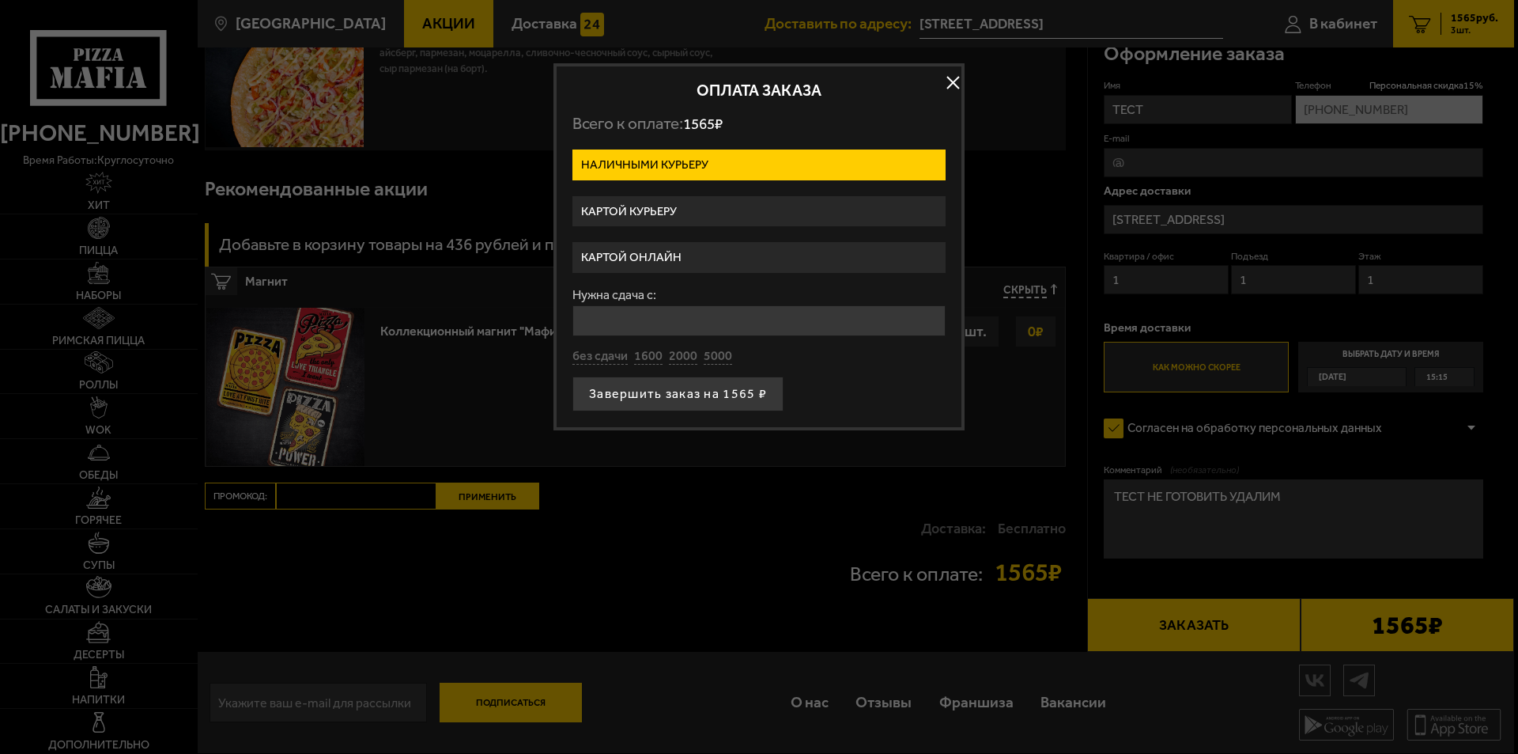
click at [947, 89] on button "button" at bounding box center [953, 83] width 24 height 24
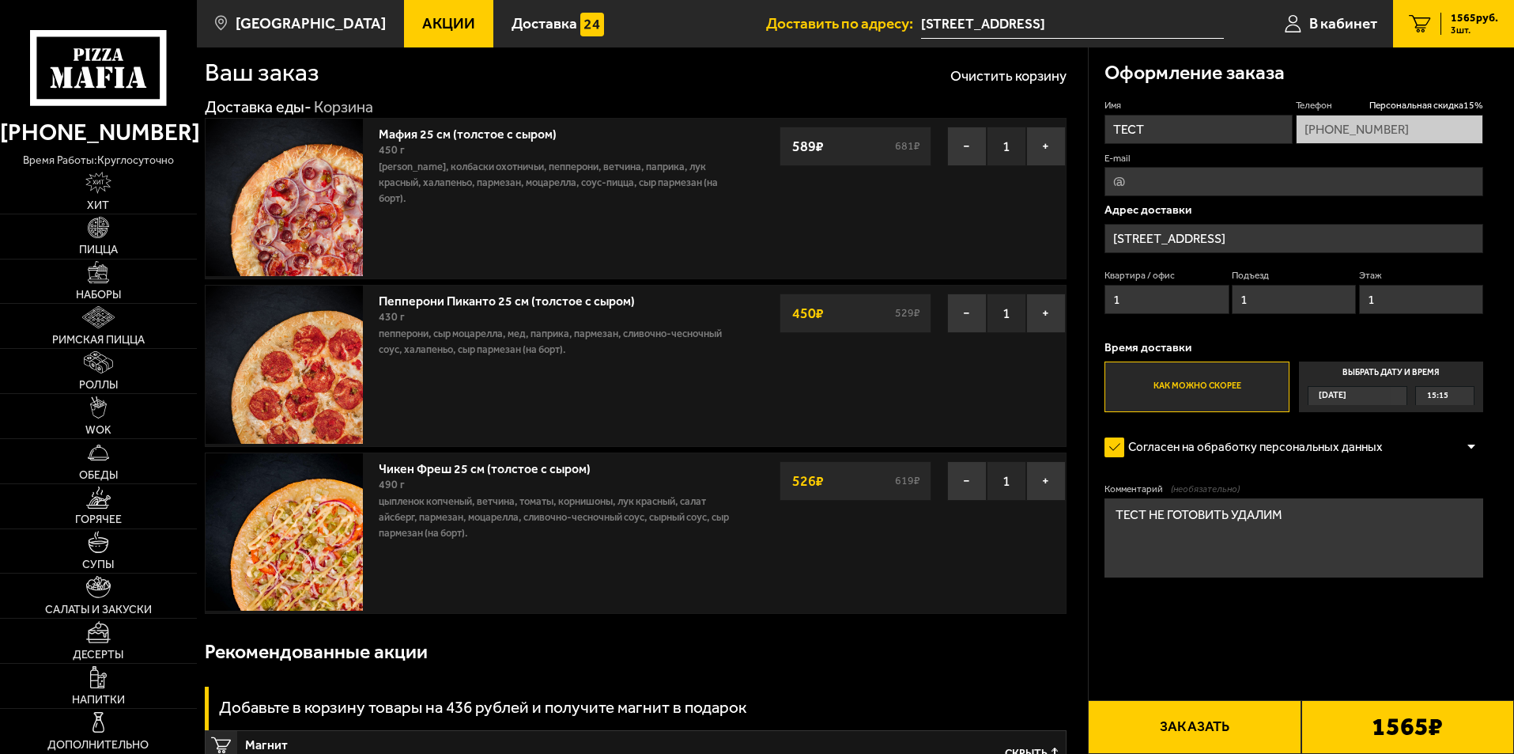
scroll to position [0, 0]
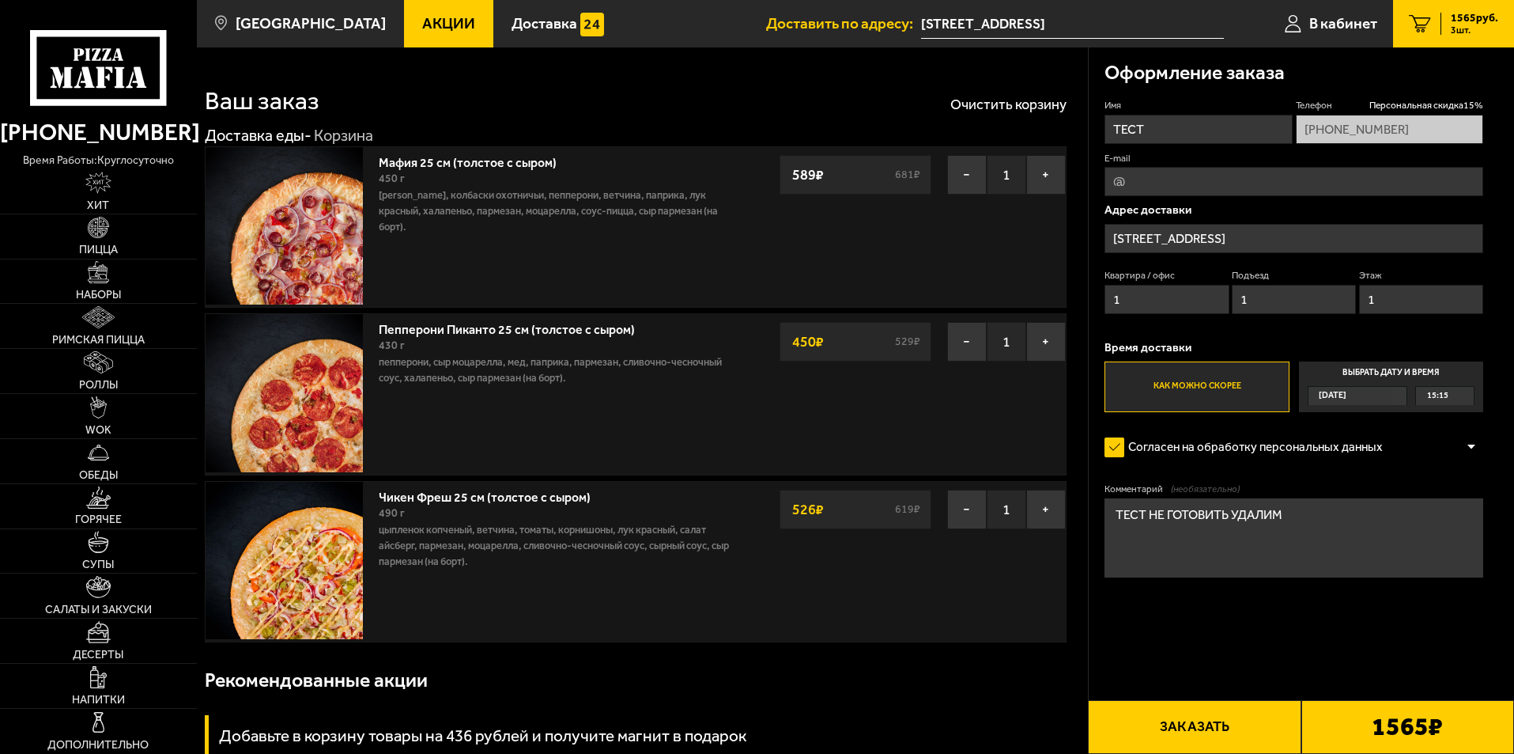
click at [431, 31] on span "Акции" at bounding box center [448, 23] width 53 height 15
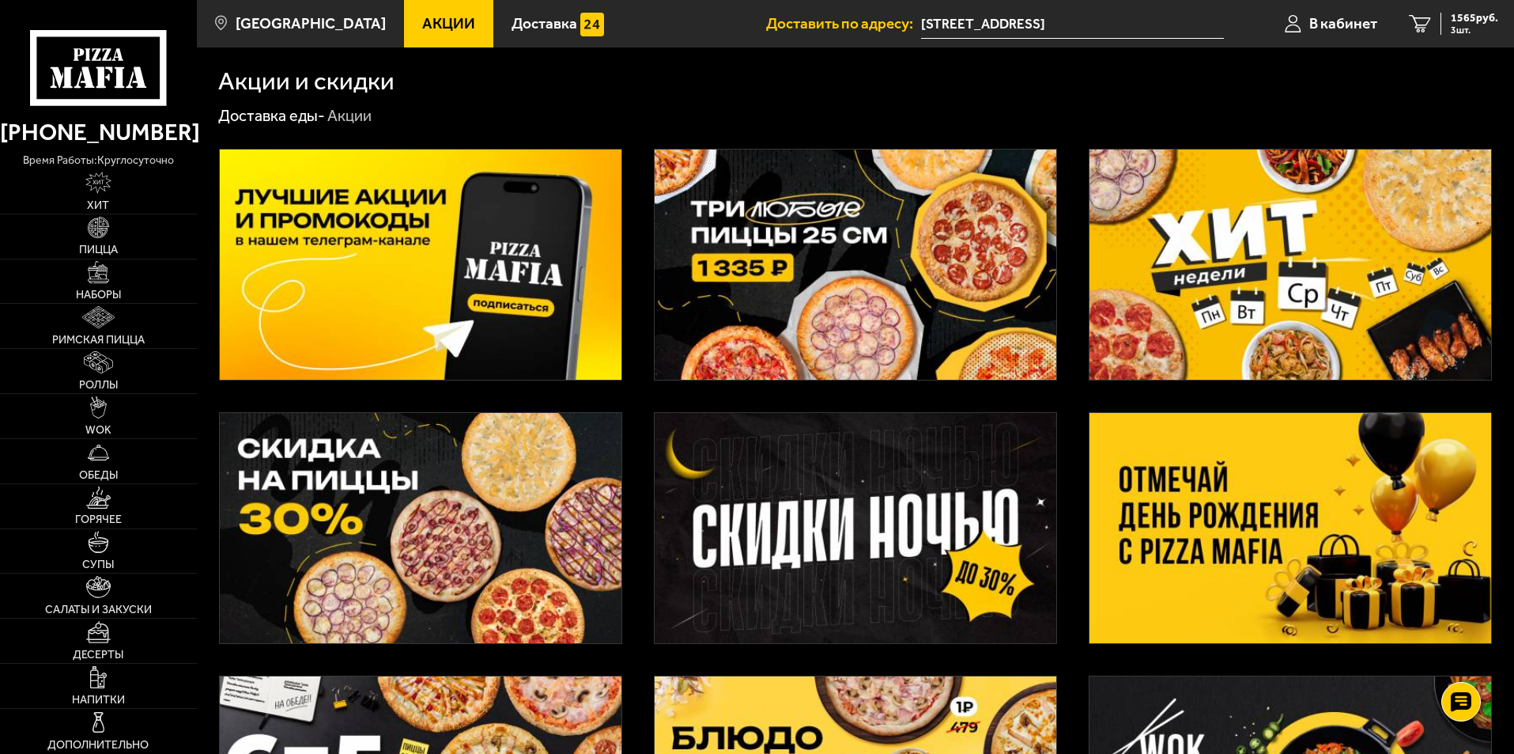
click at [874, 247] on img at bounding box center [856, 264] width 402 height 230
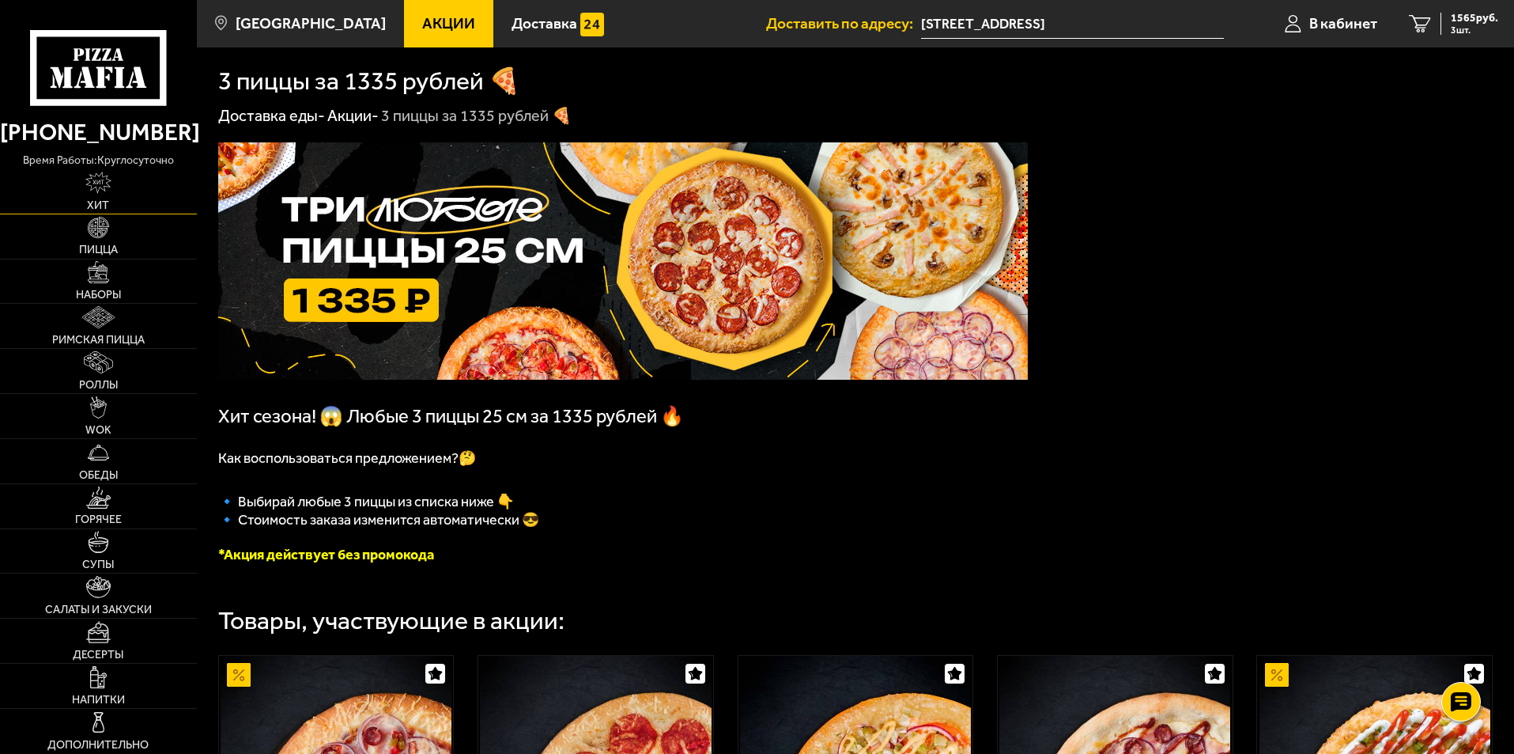
click at [137, 189] on link "Хит" at bounding box center [98, 191] width 197 height 44
